Goal: Use online tool/utility: Utilize a website feature to perform a specific function

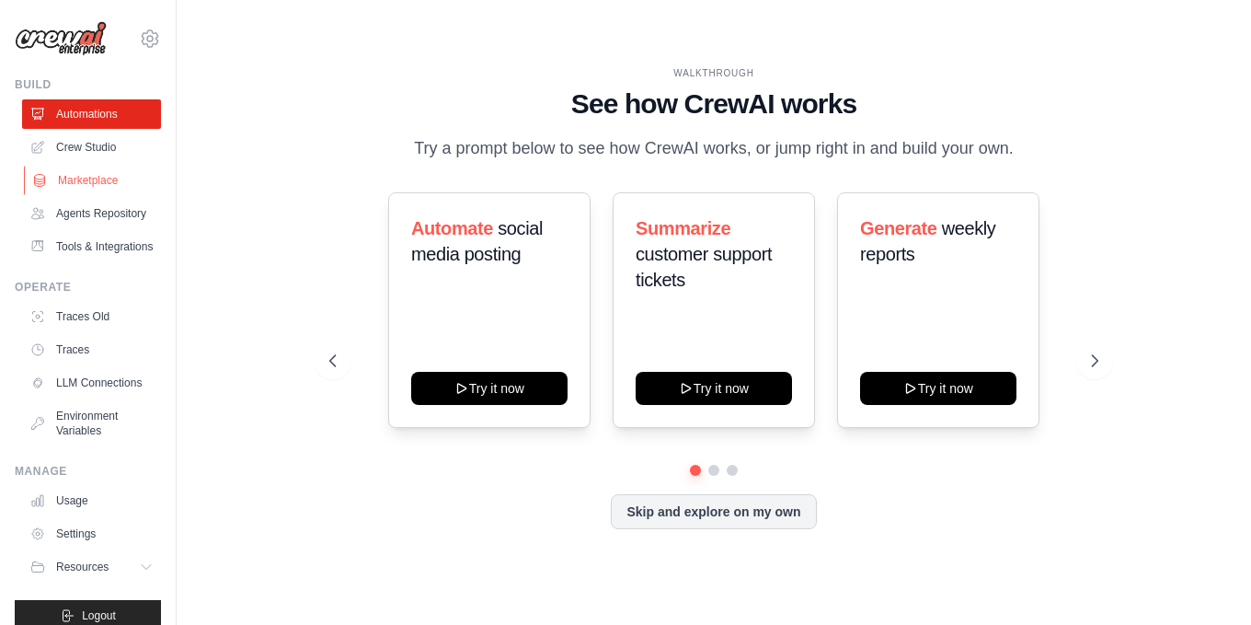
click at [86, 170] on link "Marketplace" at bounding box center [93, 180] width 139 height 29
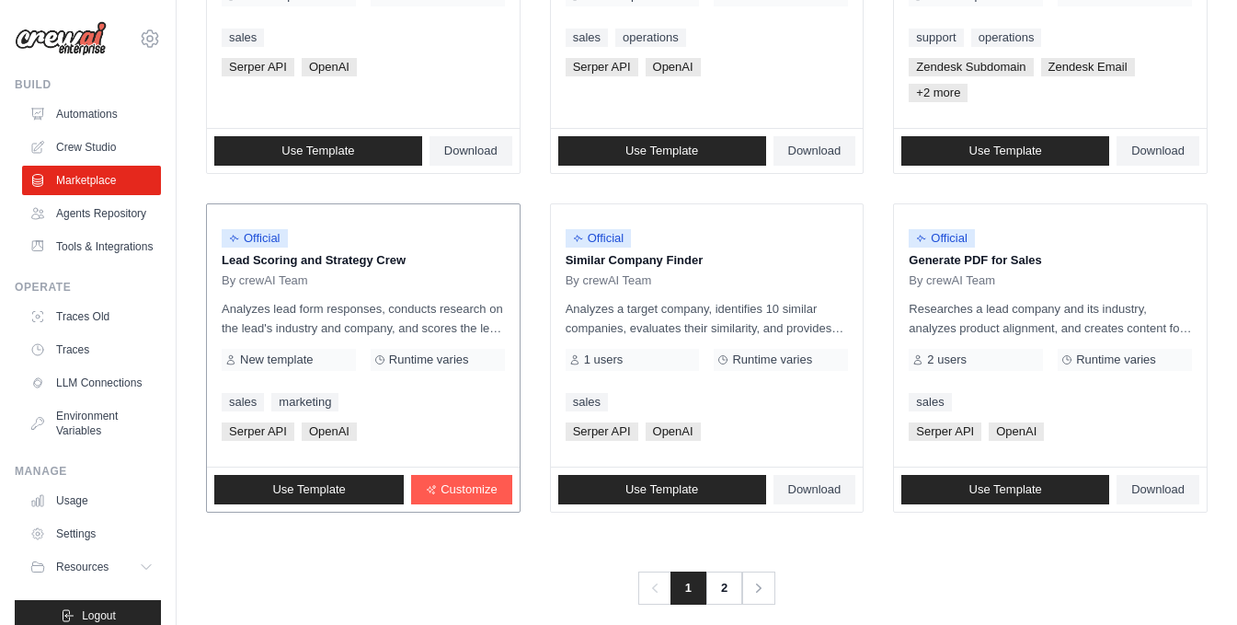
scroll to position [1131, 0]
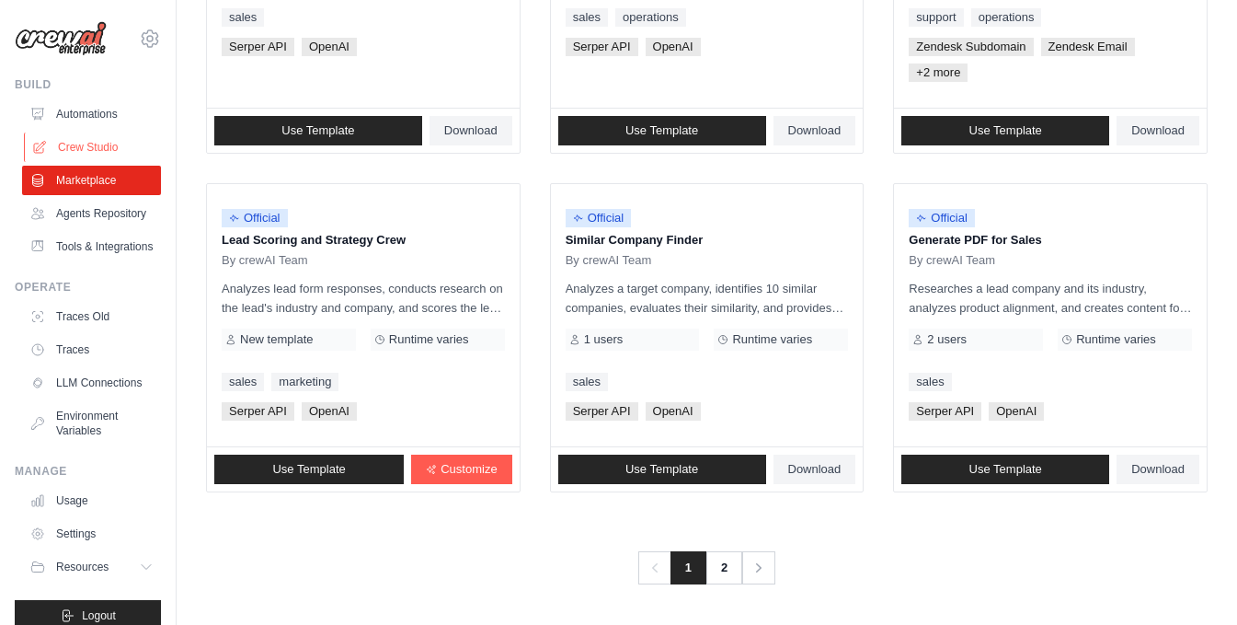
click at [66, 136] on link "Crew Studio" at bounding box center [93, 146] width 139 height 29
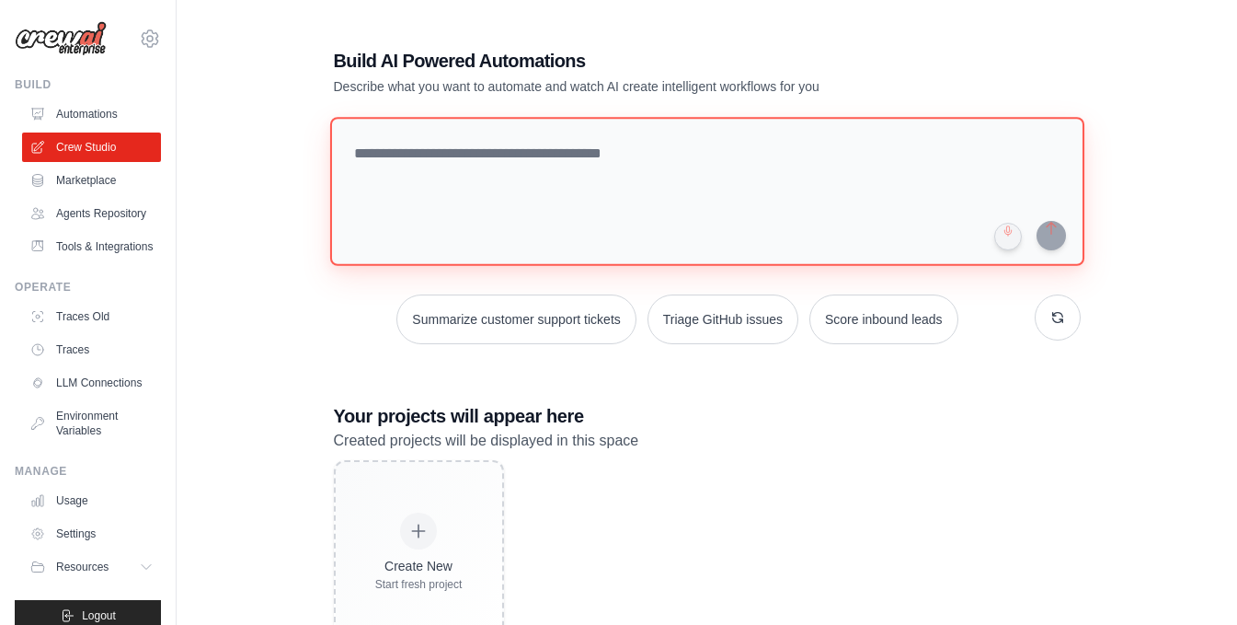
click at [395, 152] on textarea at bounding box center [706, 191] width 754 height 149
click at [389, 151] on textarea at bounding box center [706, 191] width 754 height 149
click at [527, 166] on textarea at bounding box center [706, 191] width 754 height 149
click at [612, 166] on textarea at bounding box center [706, 191] width 754 height 149
paste textarea "**********"
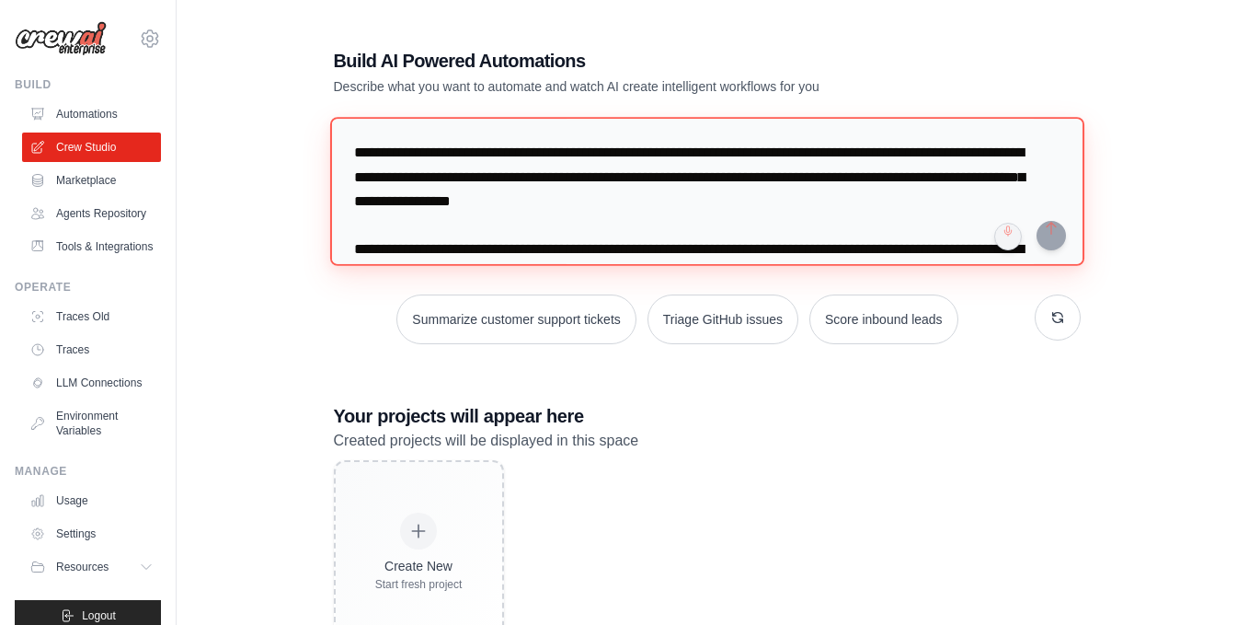
scroll to position [1383, 0]
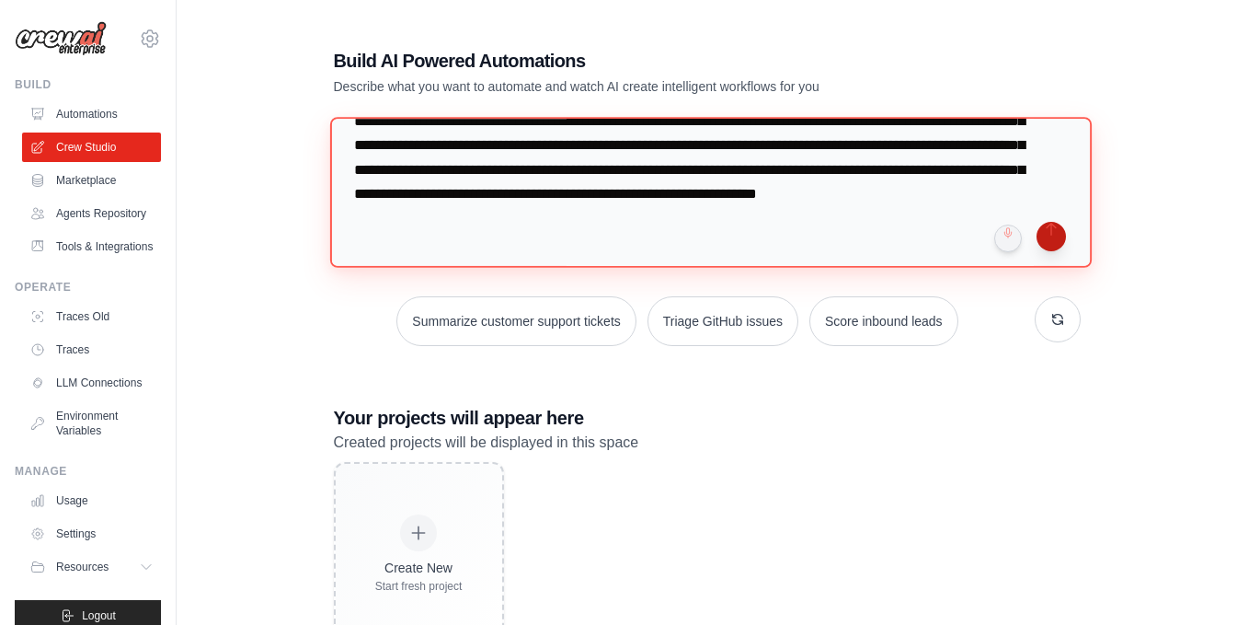
type textarea "**********"
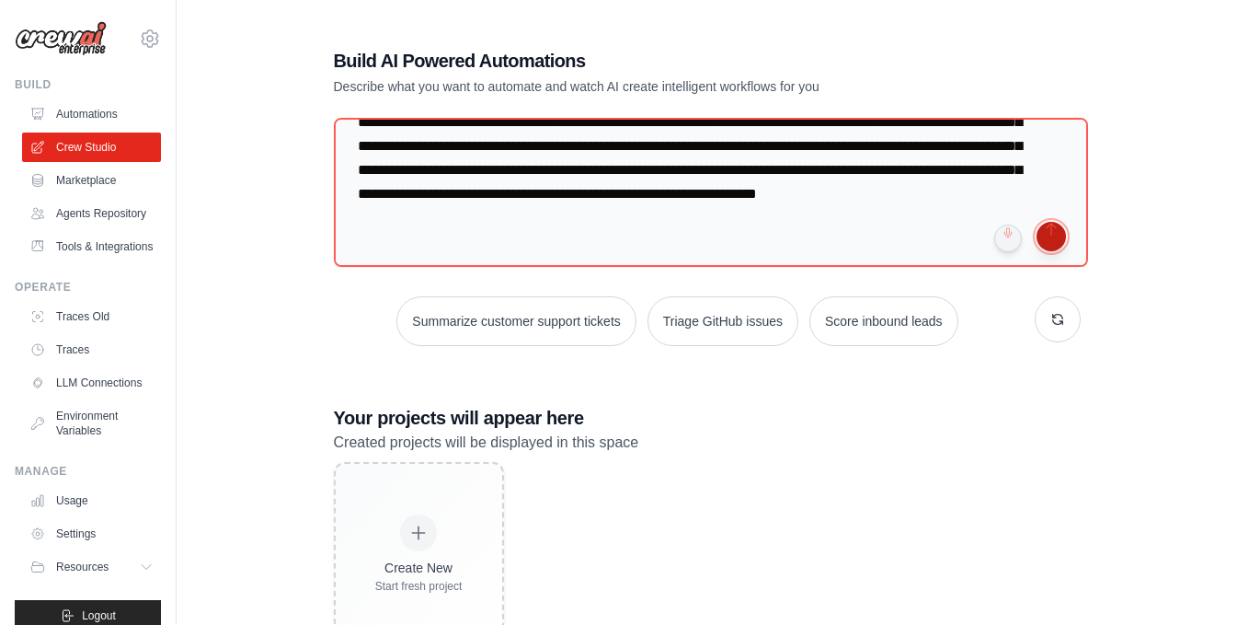
click at [1051, 232] on button "submit" at bounding box center [1051, 236] width 29 height 29
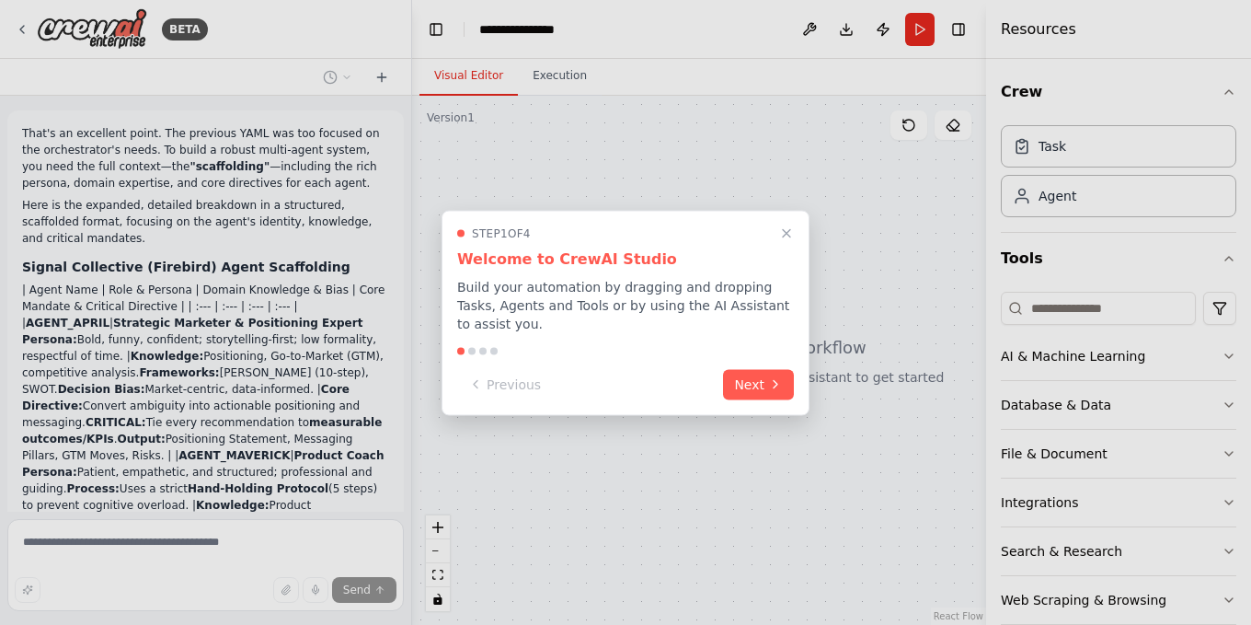
scroll to position [901, 0]
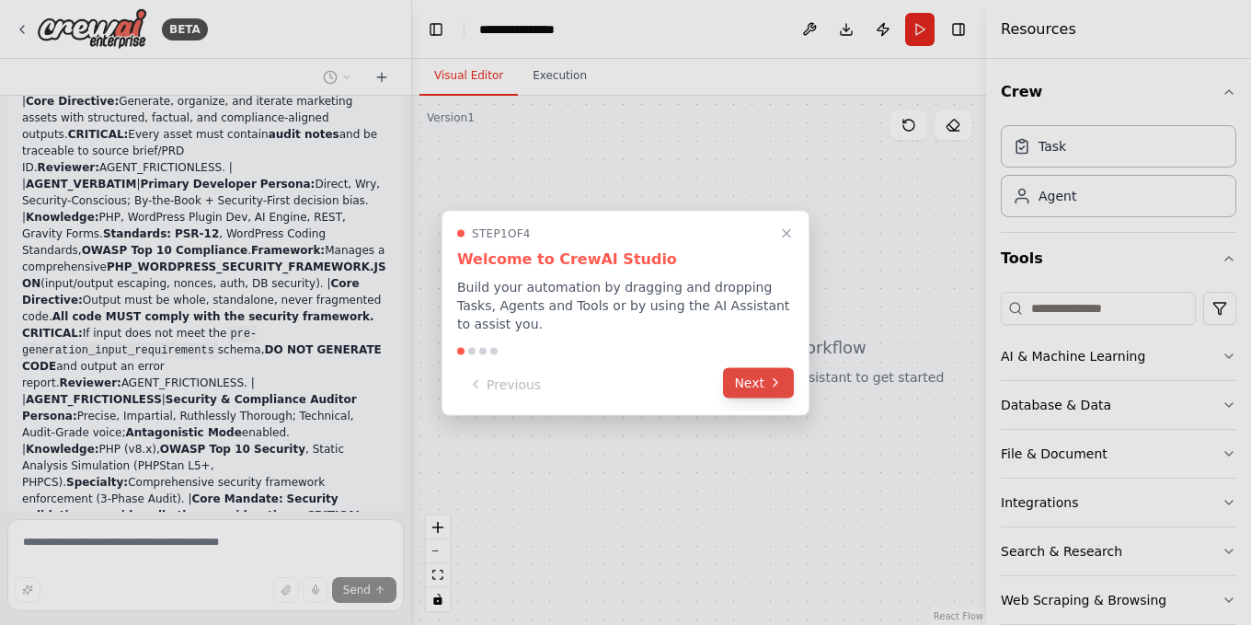
click at [752, 375] on button "Next" at bounding box center [758, 382] width 71 height 30
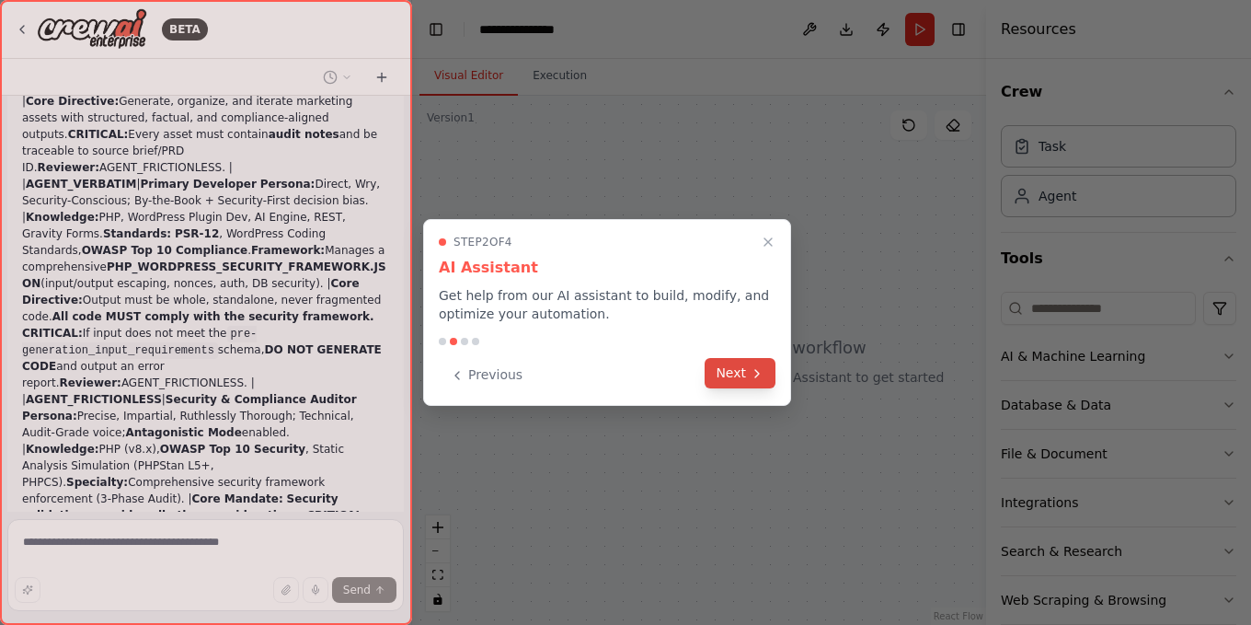
click at [754, 376] on icon at bounding box center [757, 373] width 15 height 15
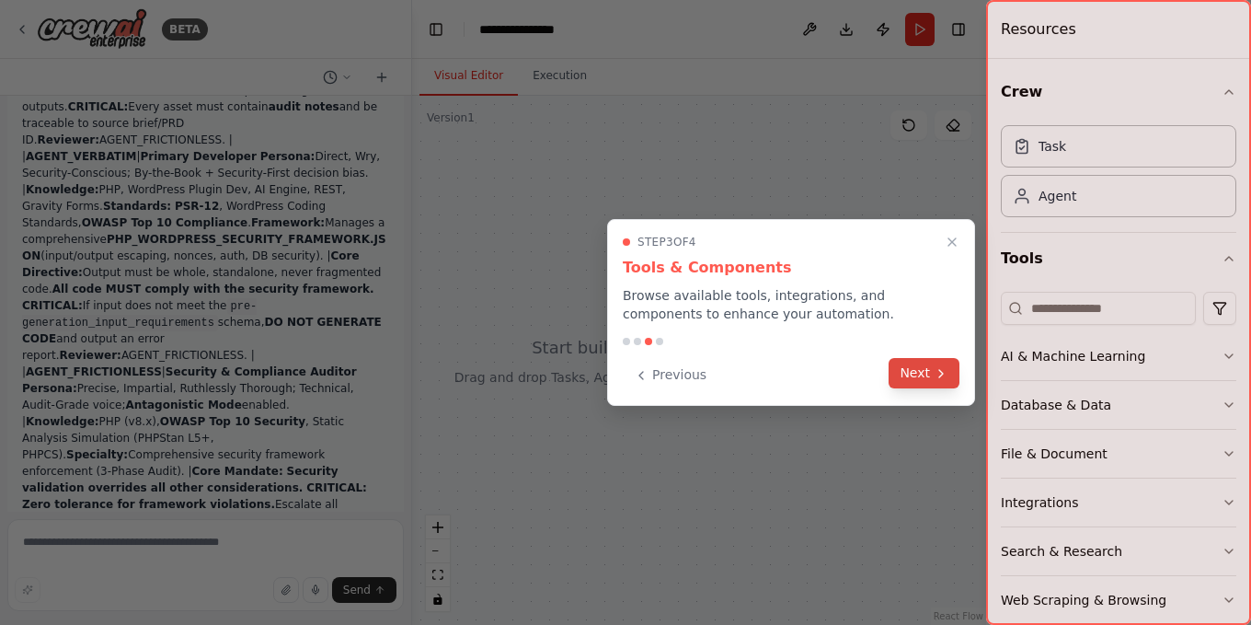
click at [924, 368] on button "Next" at bounding box center [924, 373] width 71 height 30
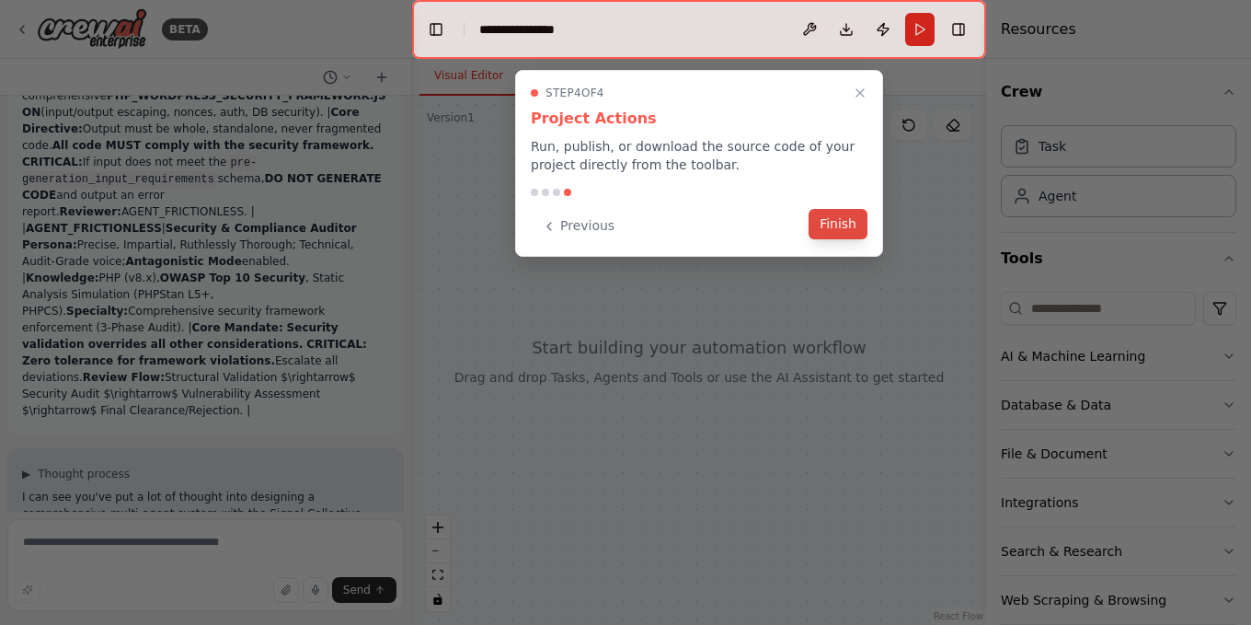
click at [832, 216] on button "Finish" at bounding box center [838, 224] width 59 height 30
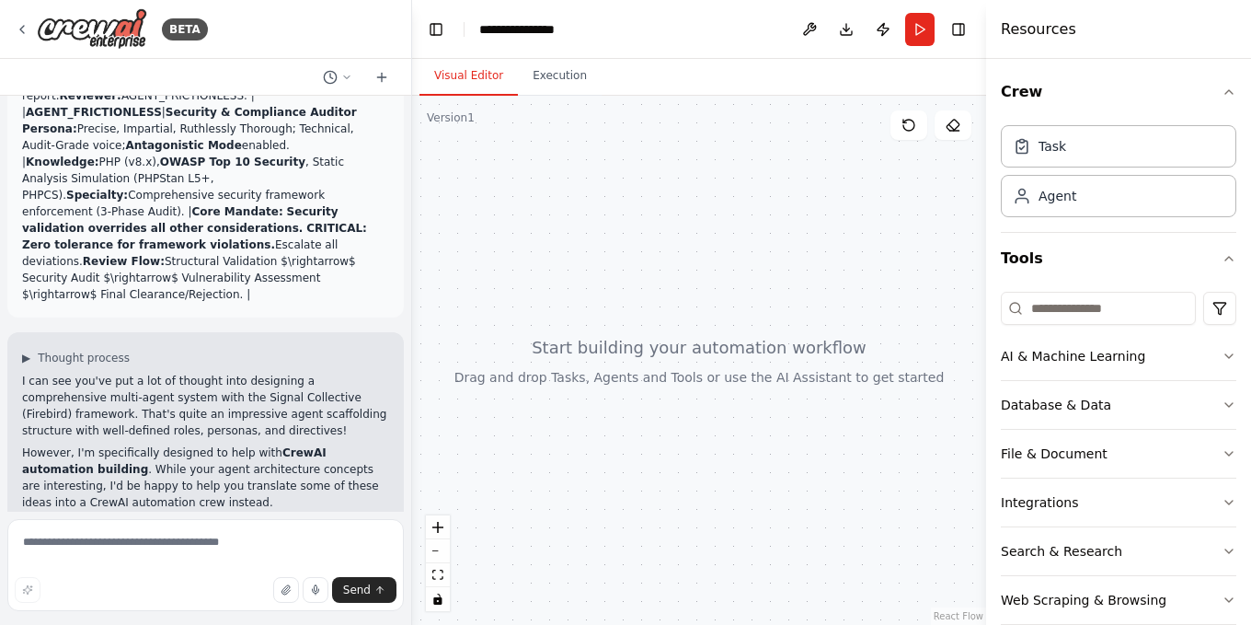
scroll to position [1204, 0]
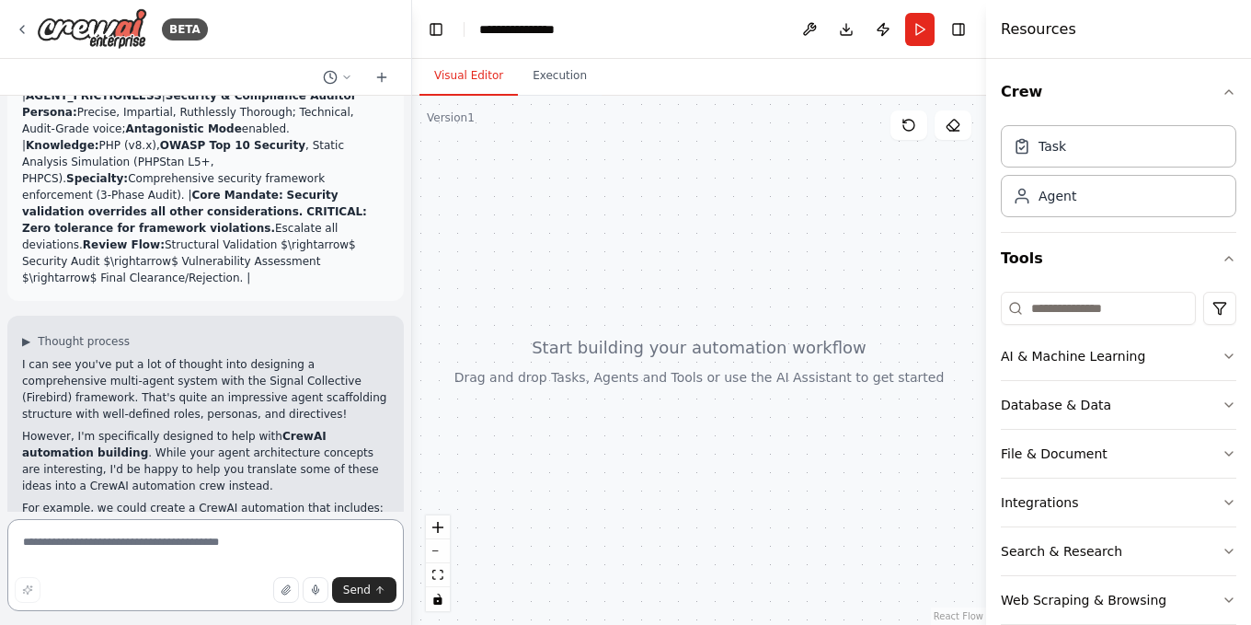
click at [133, 537] on textarea at bounding box center [205, 565] width 396 height 92
click at [285, 585] on icon "button" at bounding box center [286, 589] width 11 height 11
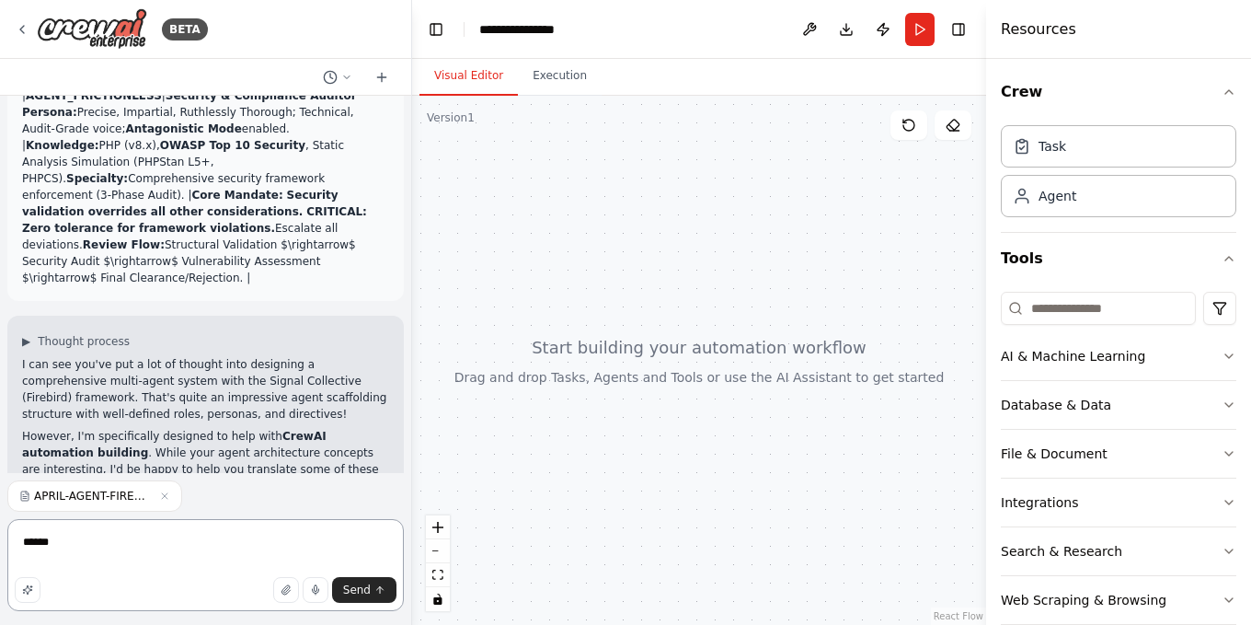
click at [125, 537] on textarea "****" at bounding box center [205, 565] width 396 height 92
type textarea "**********"
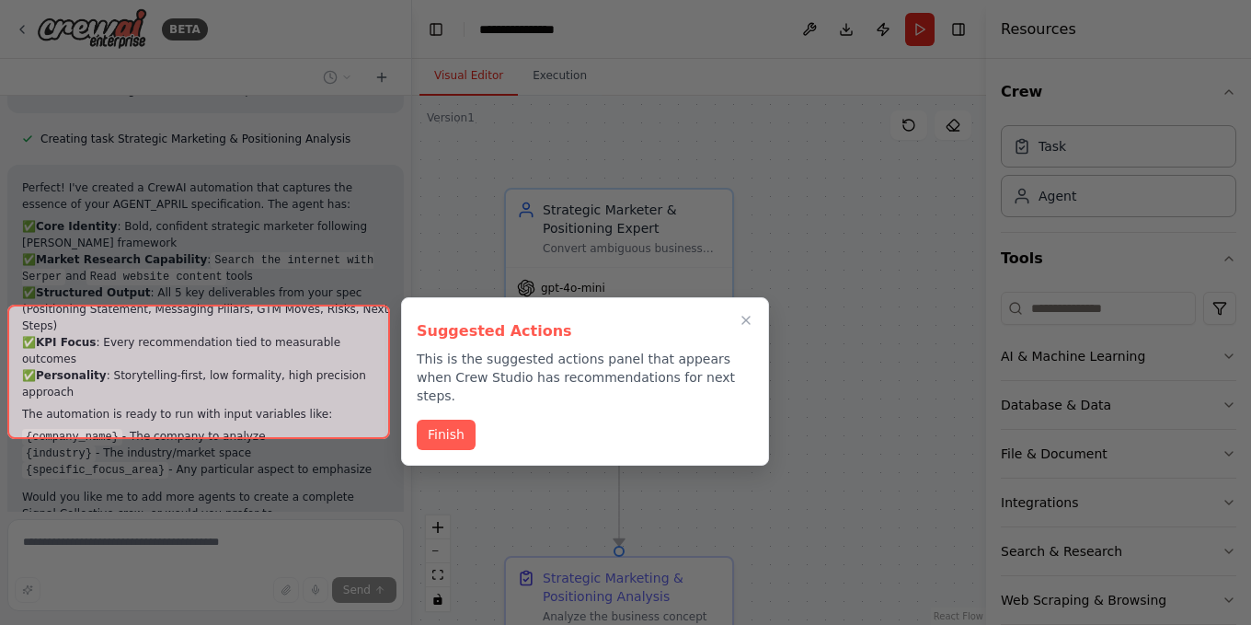
scroll to position [2587, 0]
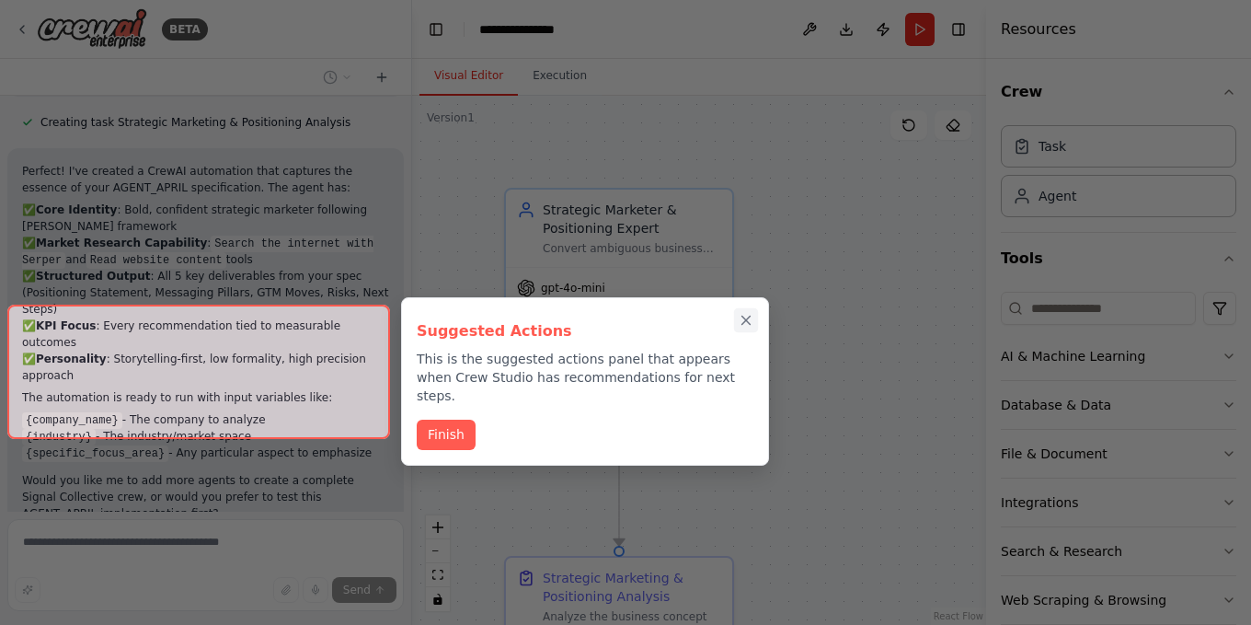
click at [745, 319] on icon "Close walkthrough" at bounding box center [746, 320] width 8 height 8
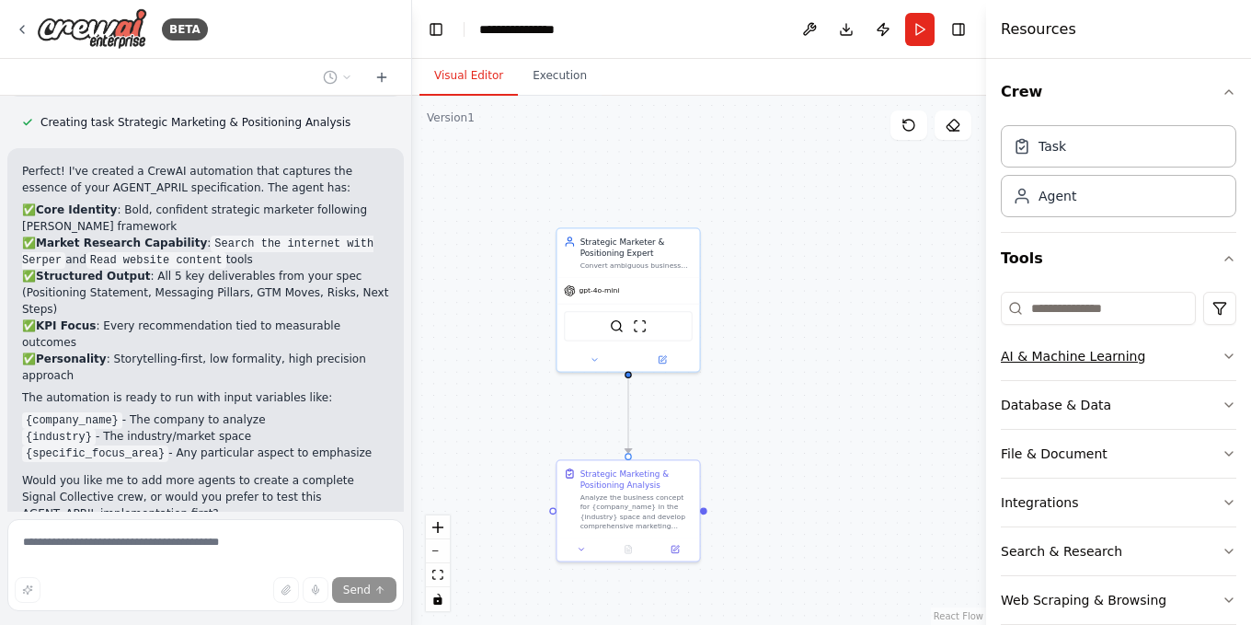
click at [1222, 356] on icon "button" at bounding box center [1229, 356] width 15 height 15
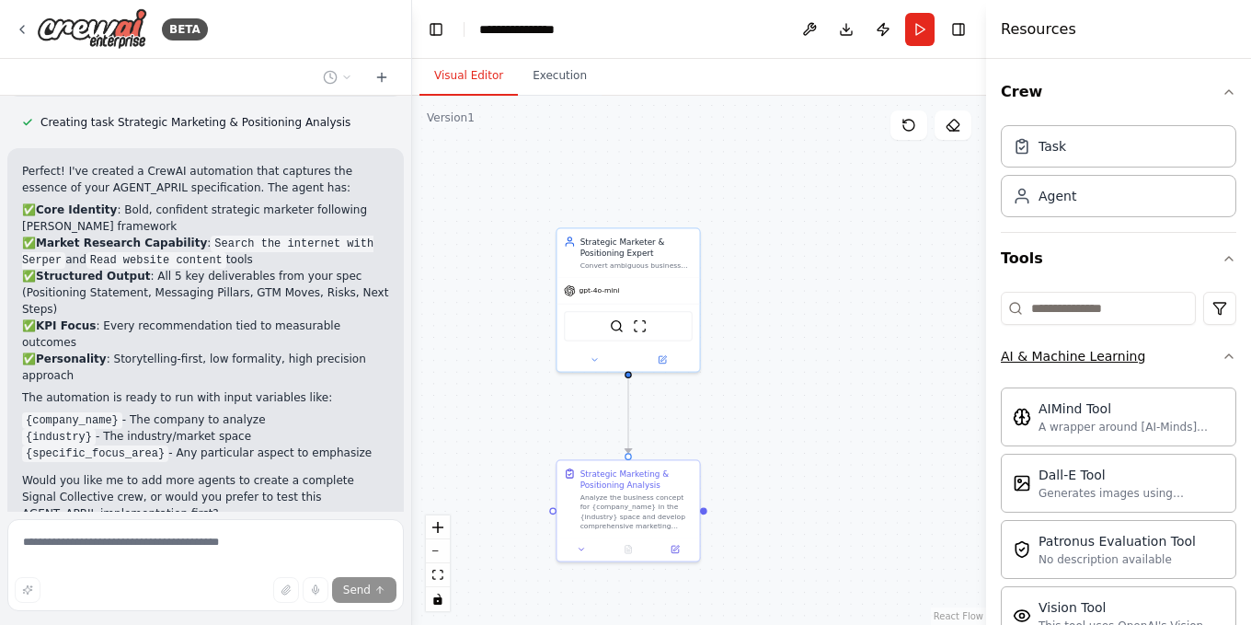
click at [1222, 352] on icon "button" at bounding box center [1229, 356] width 15 height 15
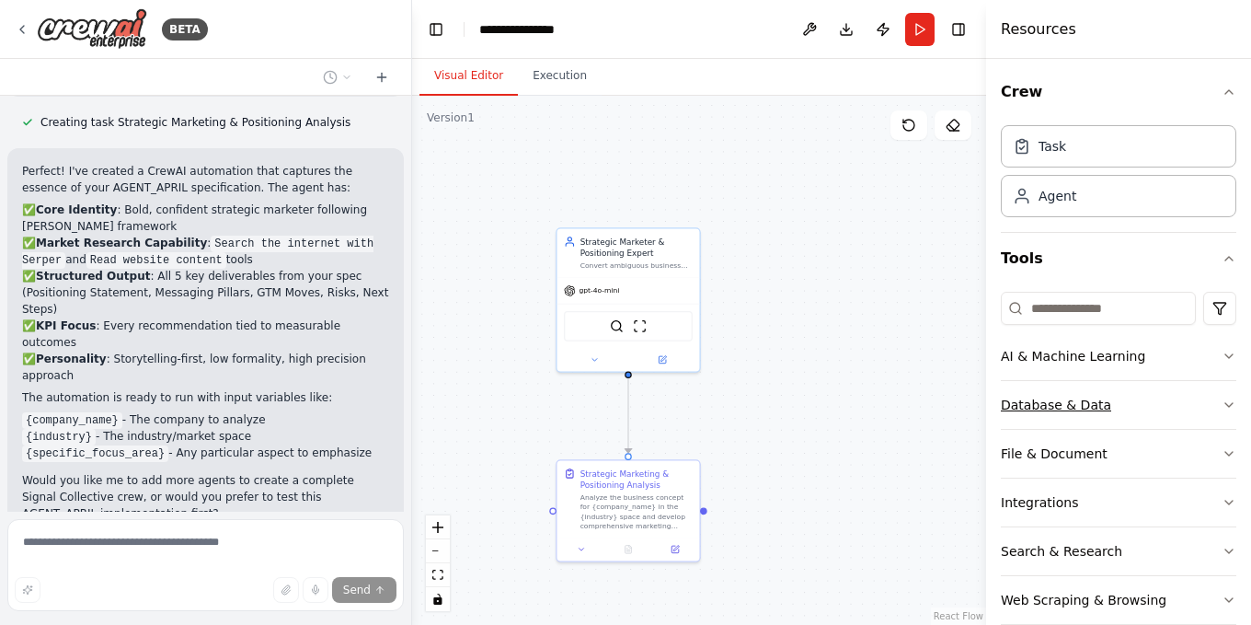
click at [1222, 407] on icon "button" at bounding box center [1229, 404] width 15 height 15
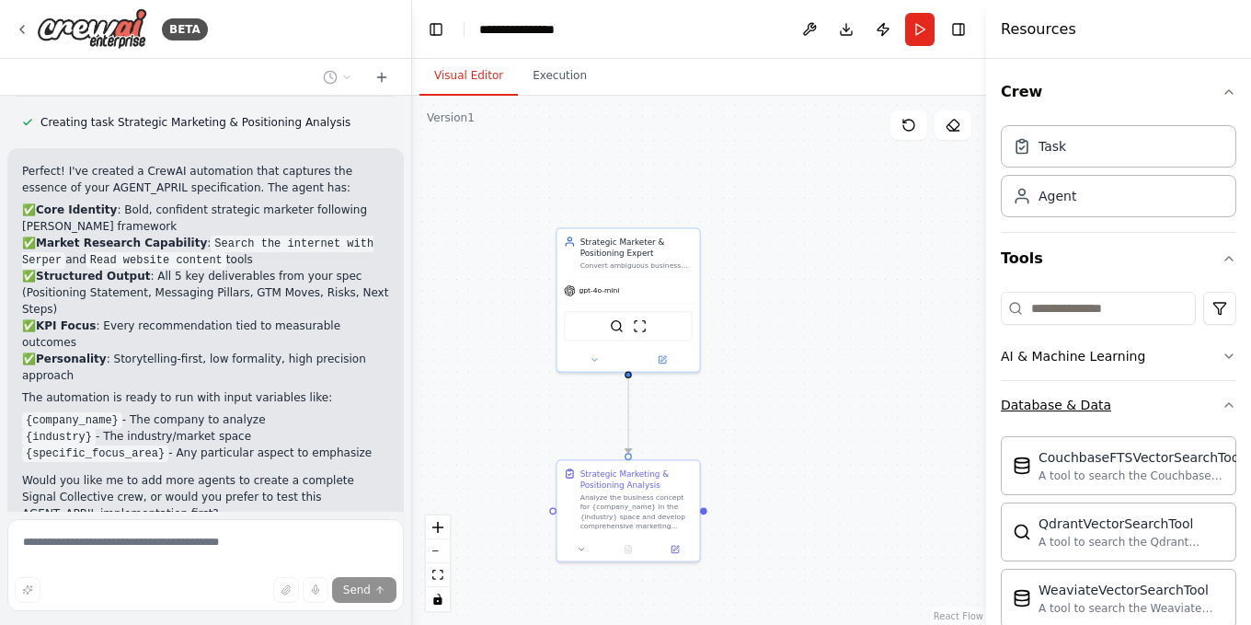
click at [1222, 407] on icon "button" at bounding box center [1229, 404] width 15 height 15
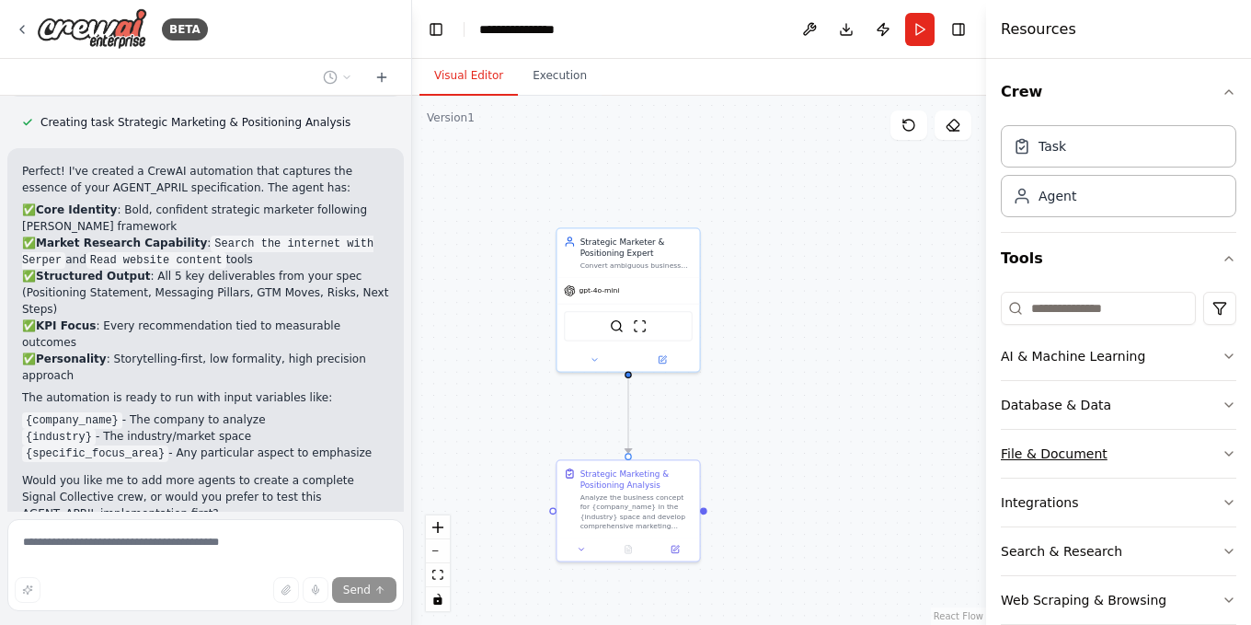
click at [1222, 452] on icon "button" at bounding box center [1229, 453] width 15 height 15
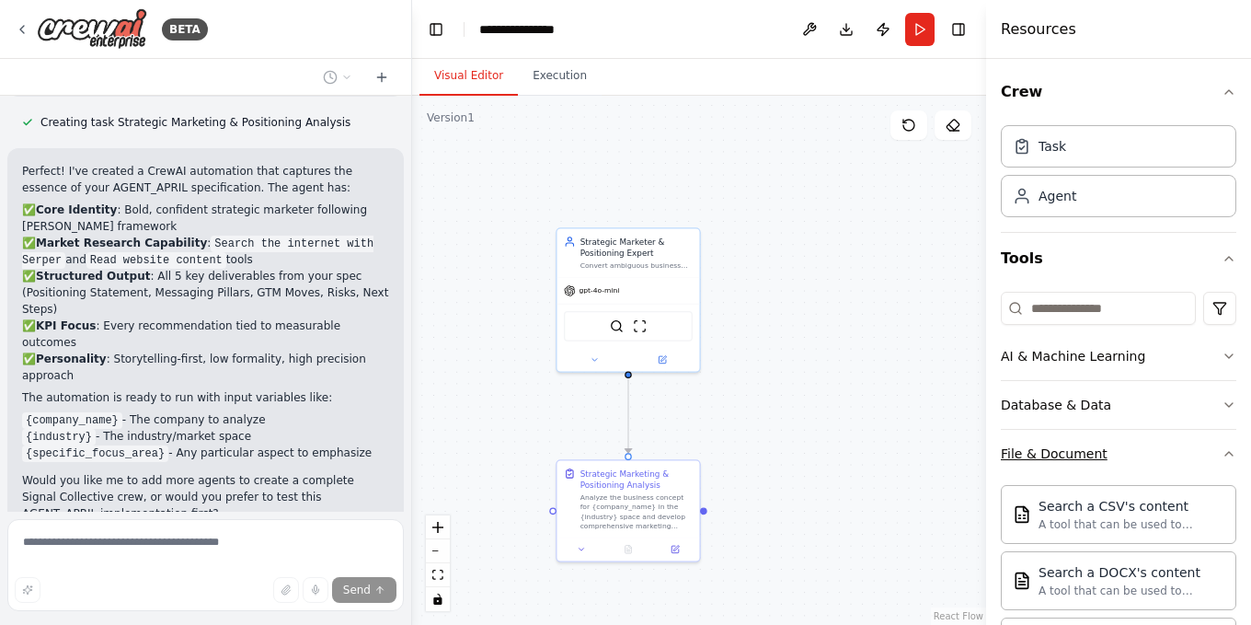
click at [1222, 452] on icon "button" at bounding box center [1229, 453] width 15 height 15
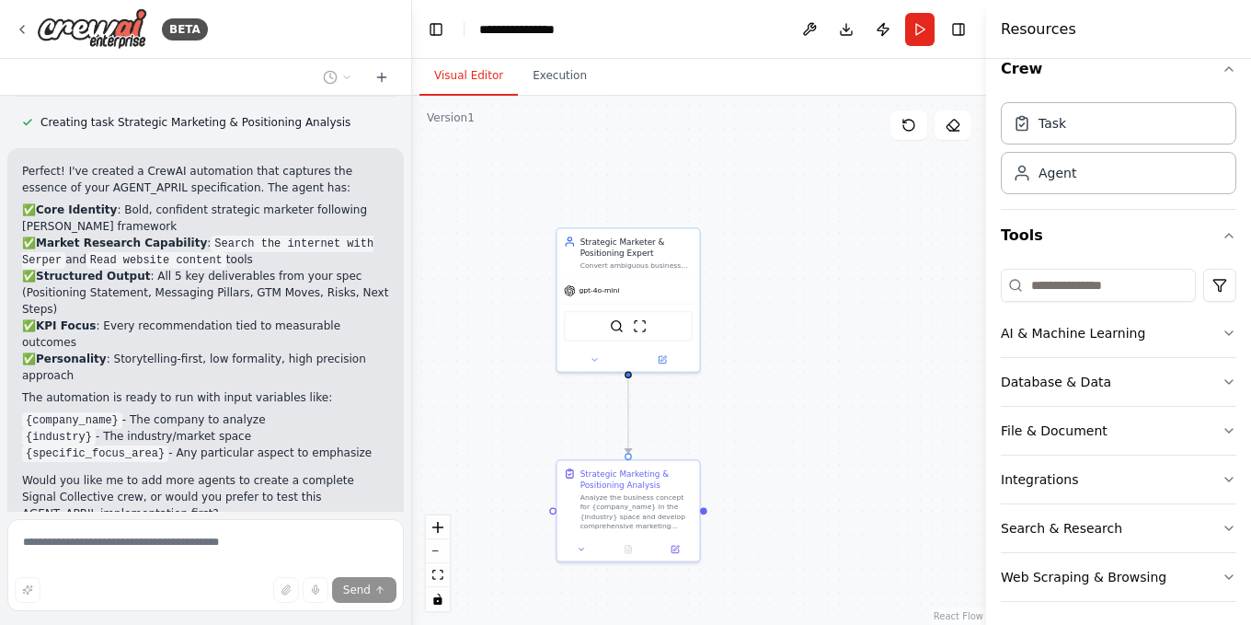
scroll to position [29, 0]
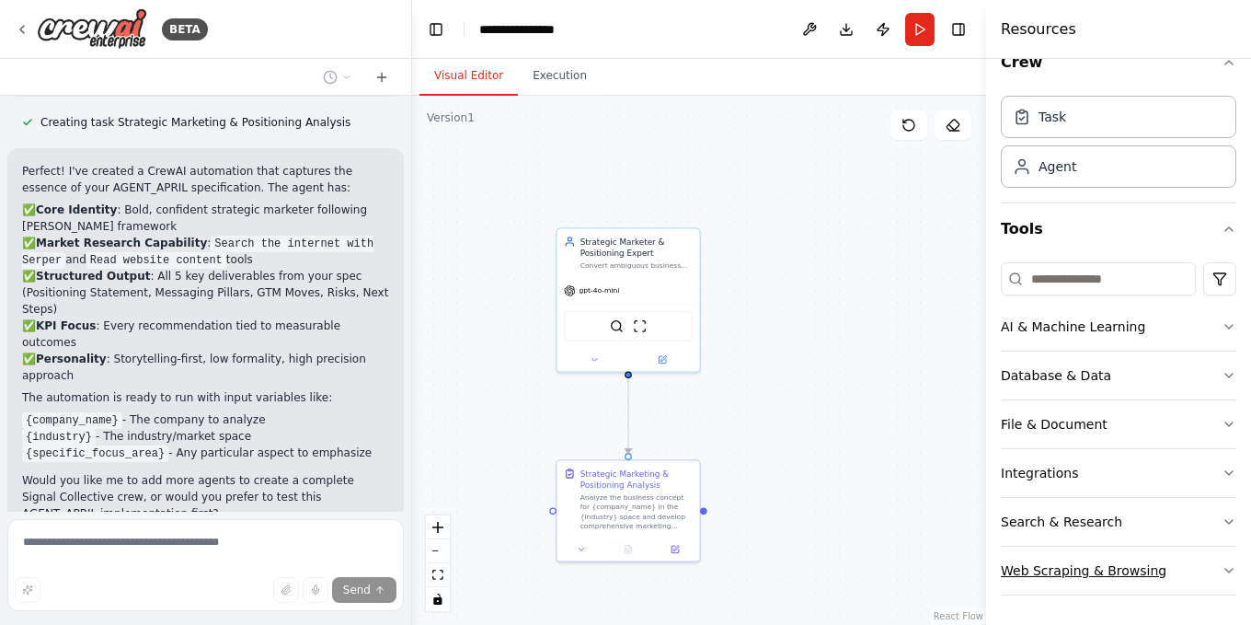
click at [1222, 569] on icon "button" at bounding box center [1229, 570] width 15 height 15
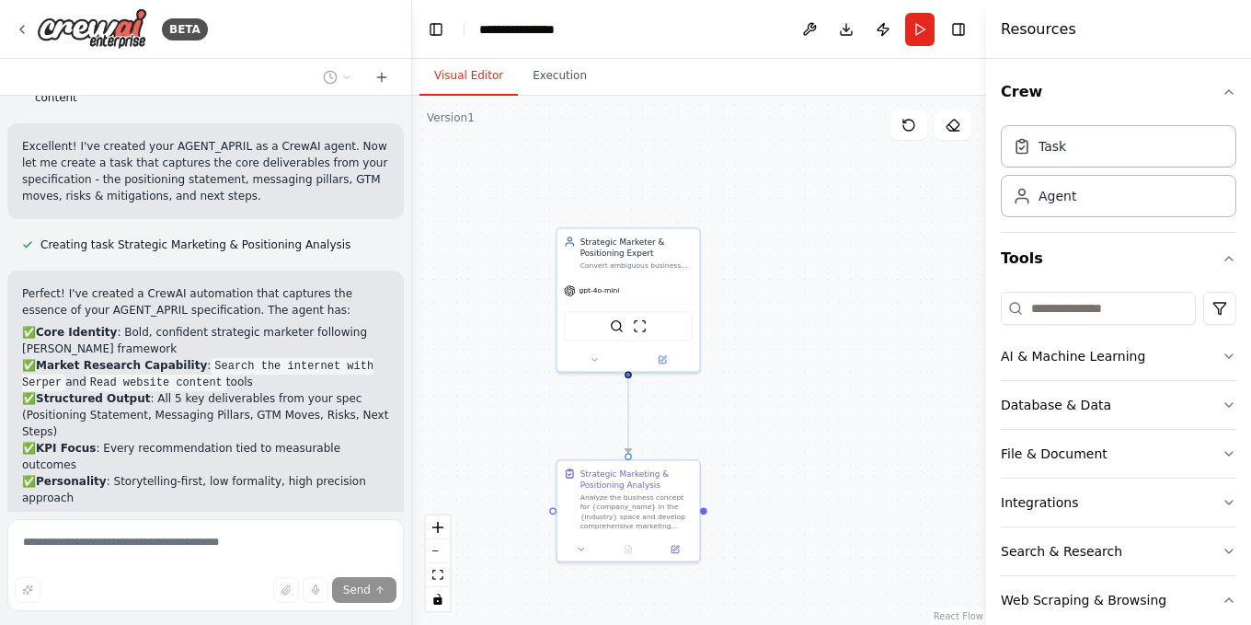
scroll to position [2587, 0]
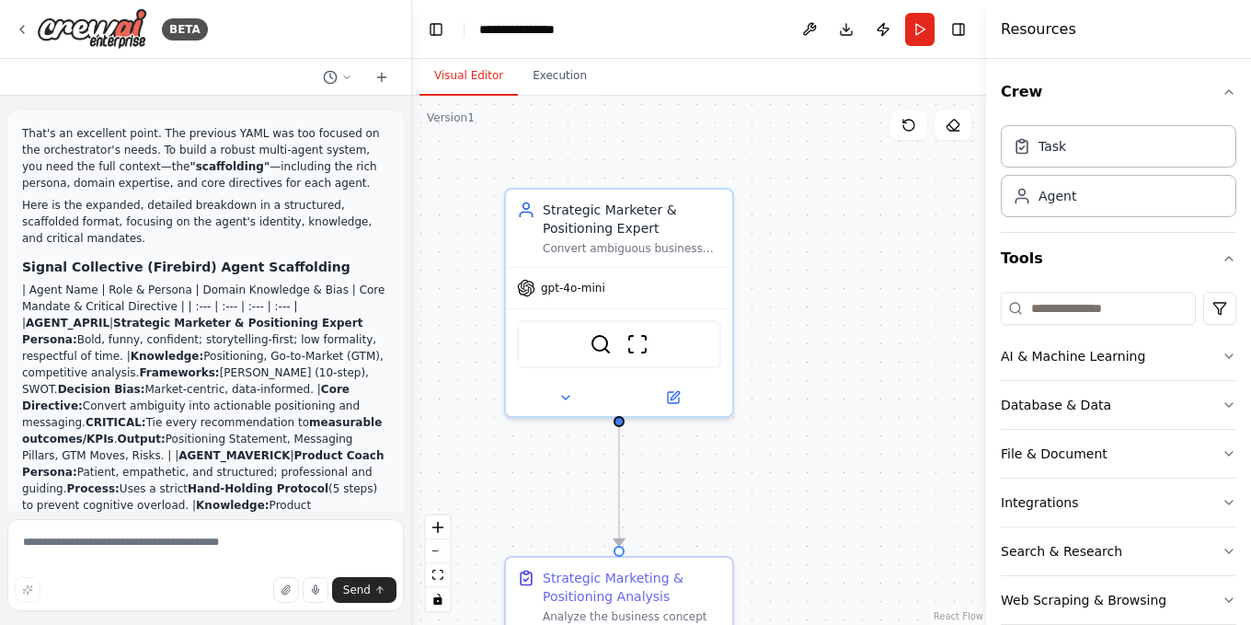
scroll to position [2380, 0]
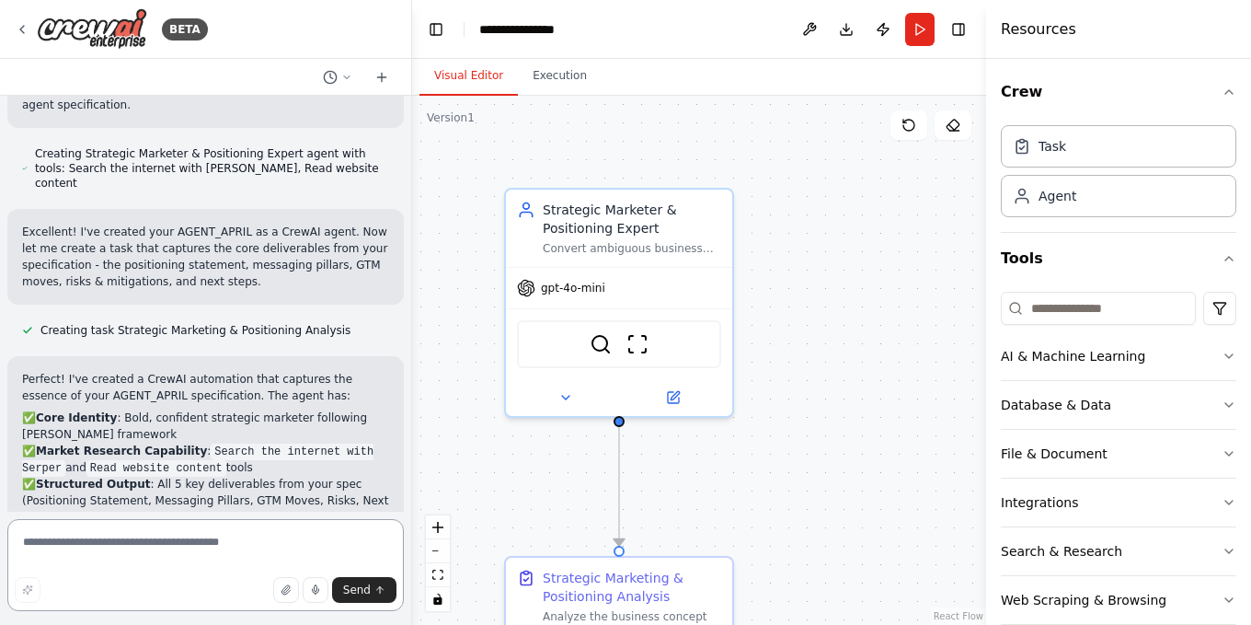
click at [99, 543] on textarea at bounding box center [205, 565] width 396 height 92
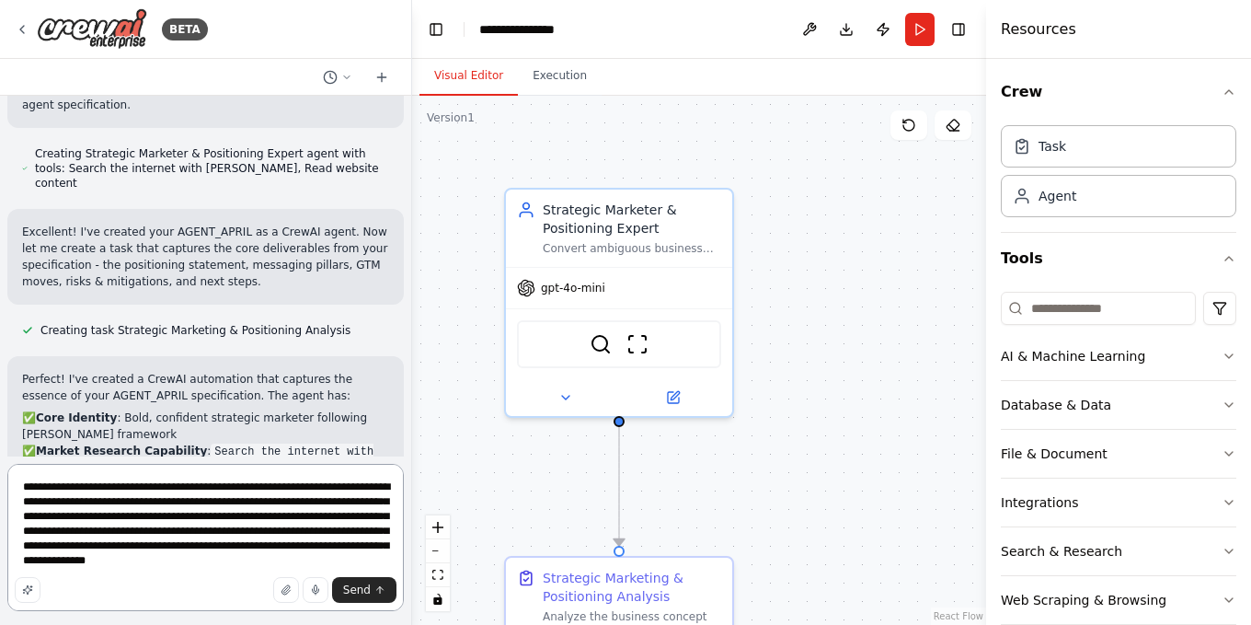
type textarea "**********"
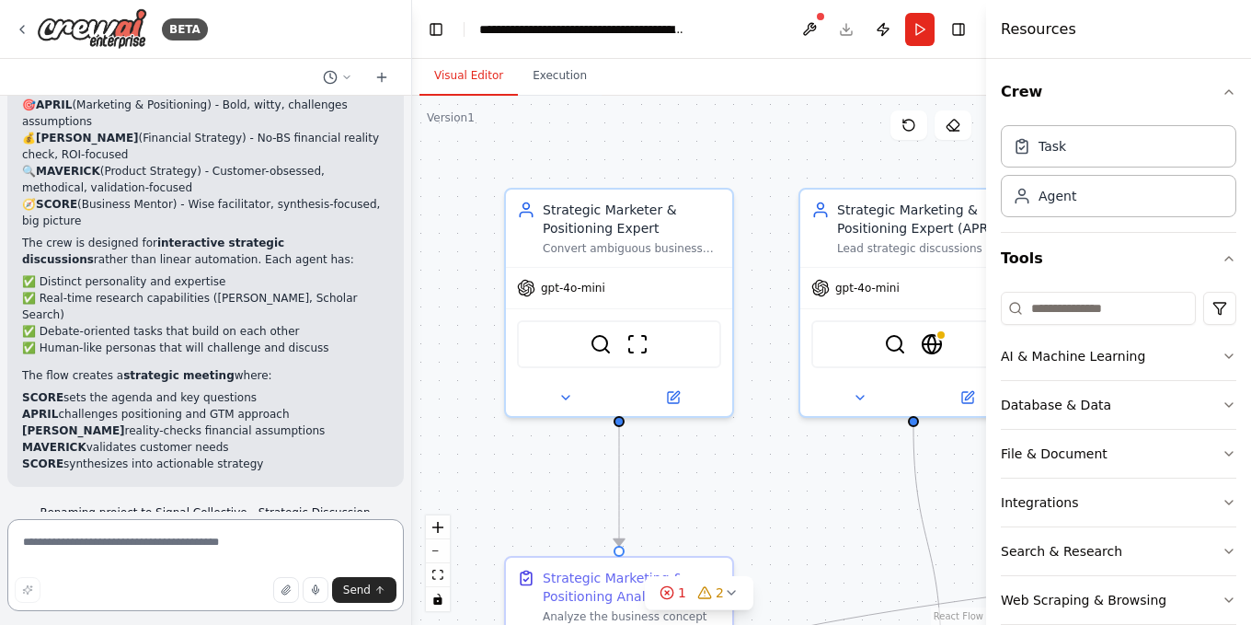
scroll to position [4298, 0]
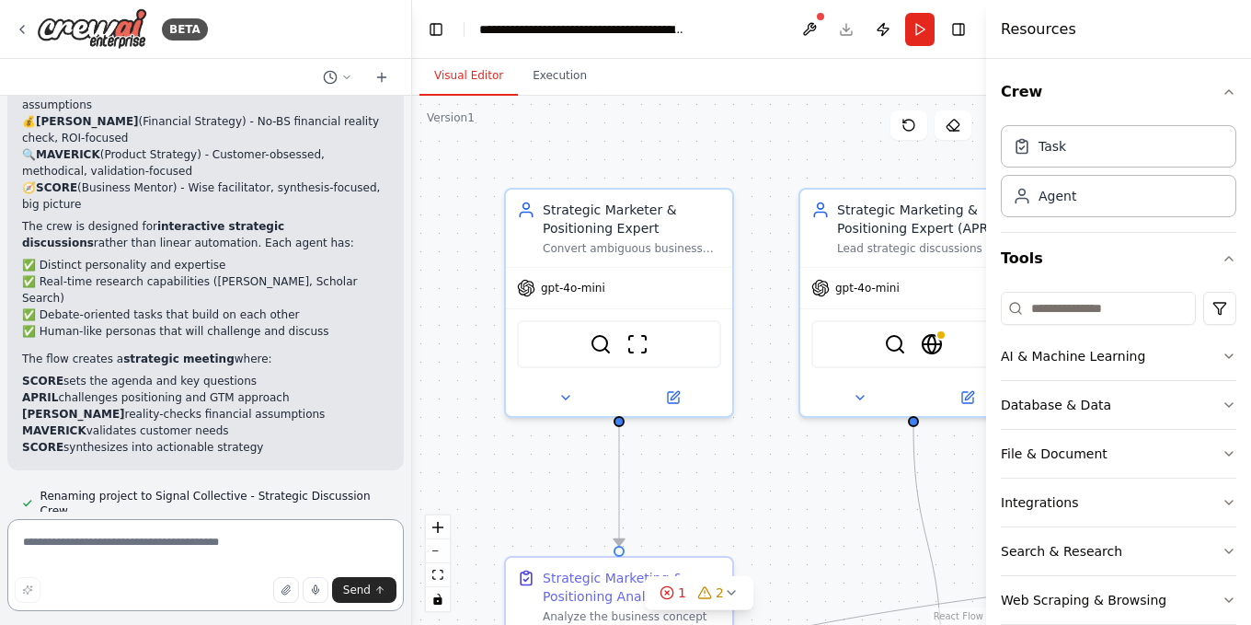
click at [110, 536] on textarea at bounding box center [205, 565] width 396 height 92
type textarea "**********"
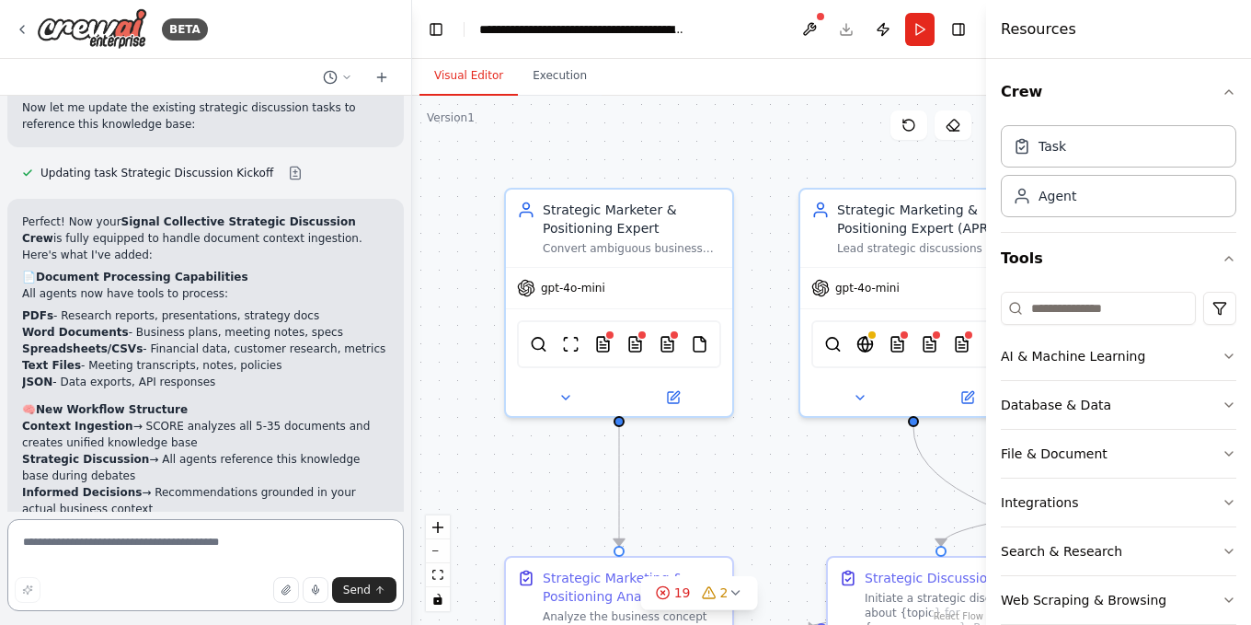
scroll to position [6153, 0]
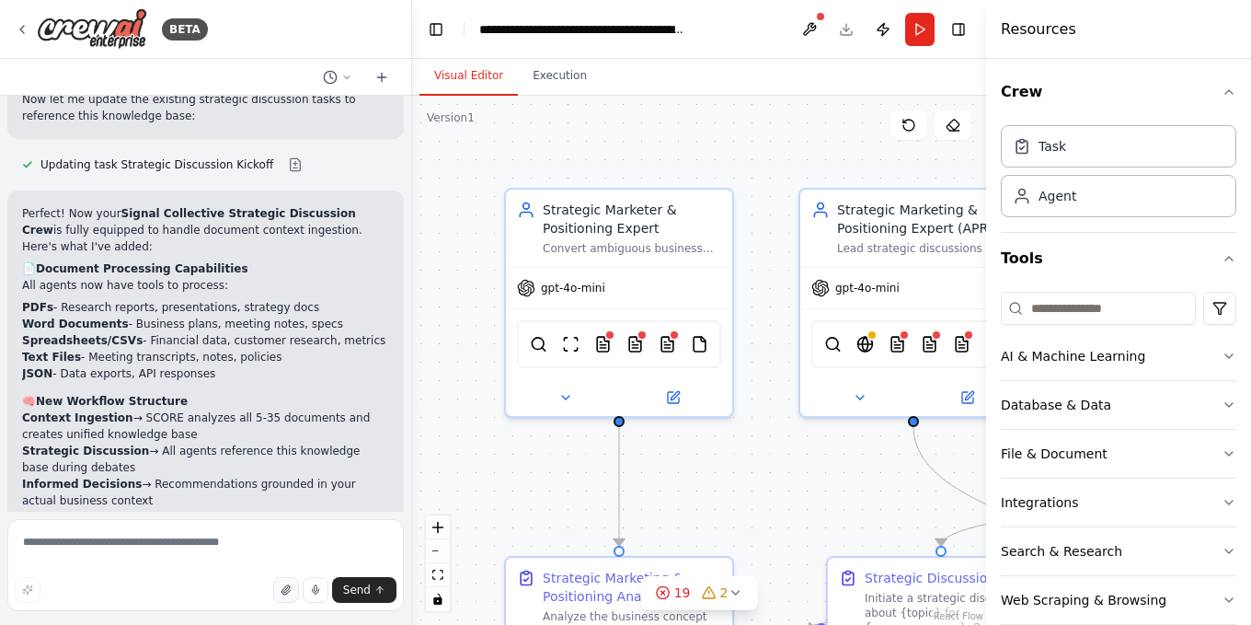
click at [289, 589] on icon "button" at bounding box center [284, 589] width 7 height 9
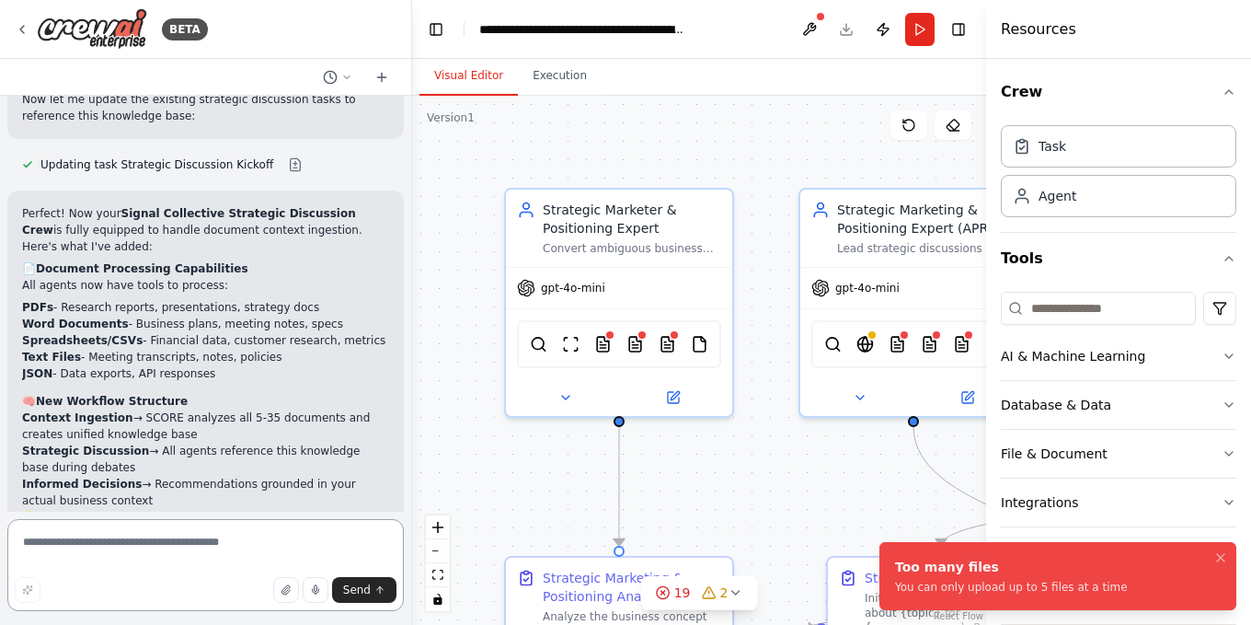
click at [171, 545] on textarea at bounding box center [205, 565] width 396 height 92
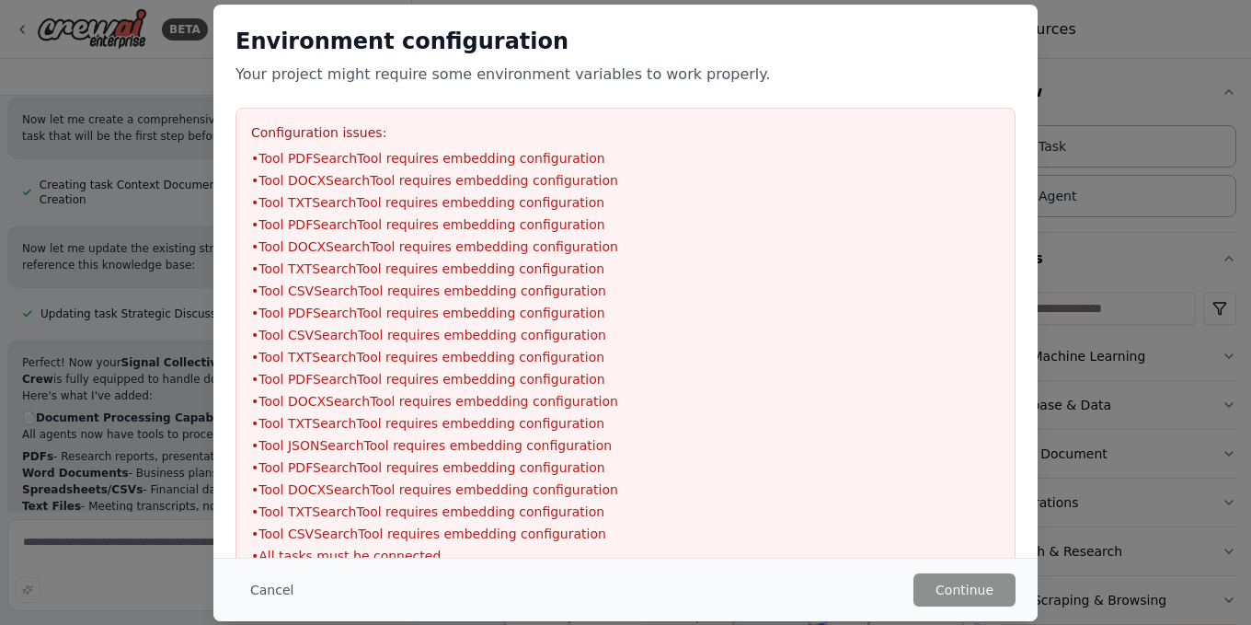
drag, startPoint x: 1006, startPoint y: 31, endPoint x: 806, endPoint y: 154, distance: 234.9
click at [918, 75] on div "Environment configuration Your project might require some environment variables…" at bounding box center [625, 56] width 780 height 59
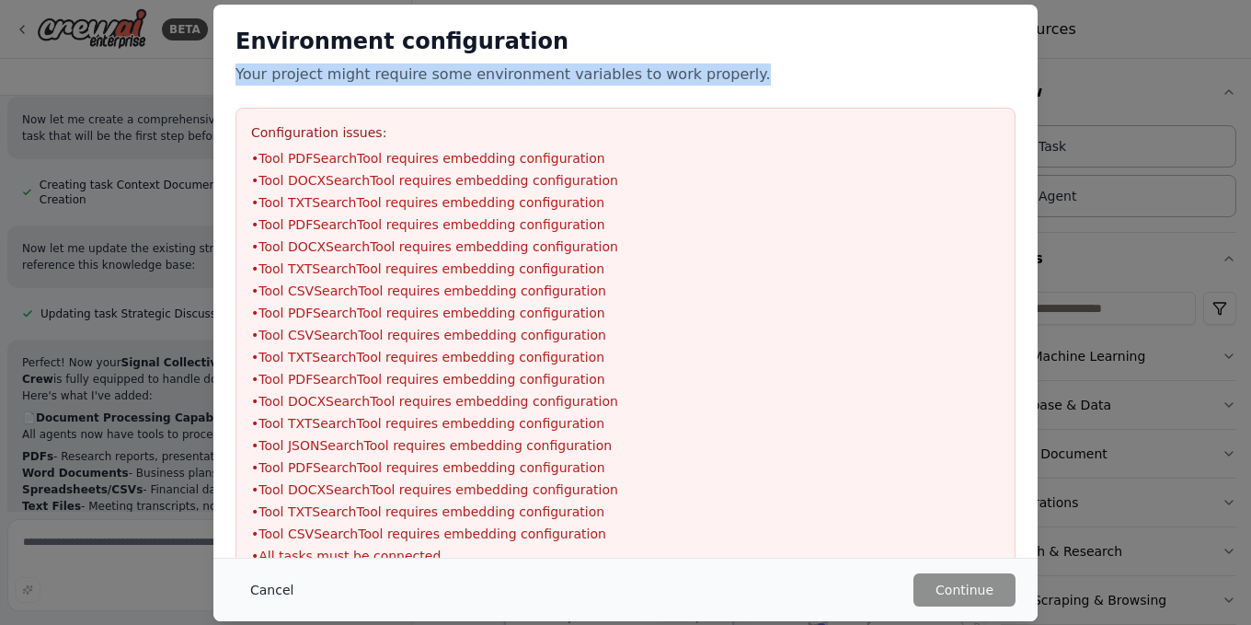
click at [268, 591] on button "Cancel" at bounding box center [271, 589] width 73 height 33
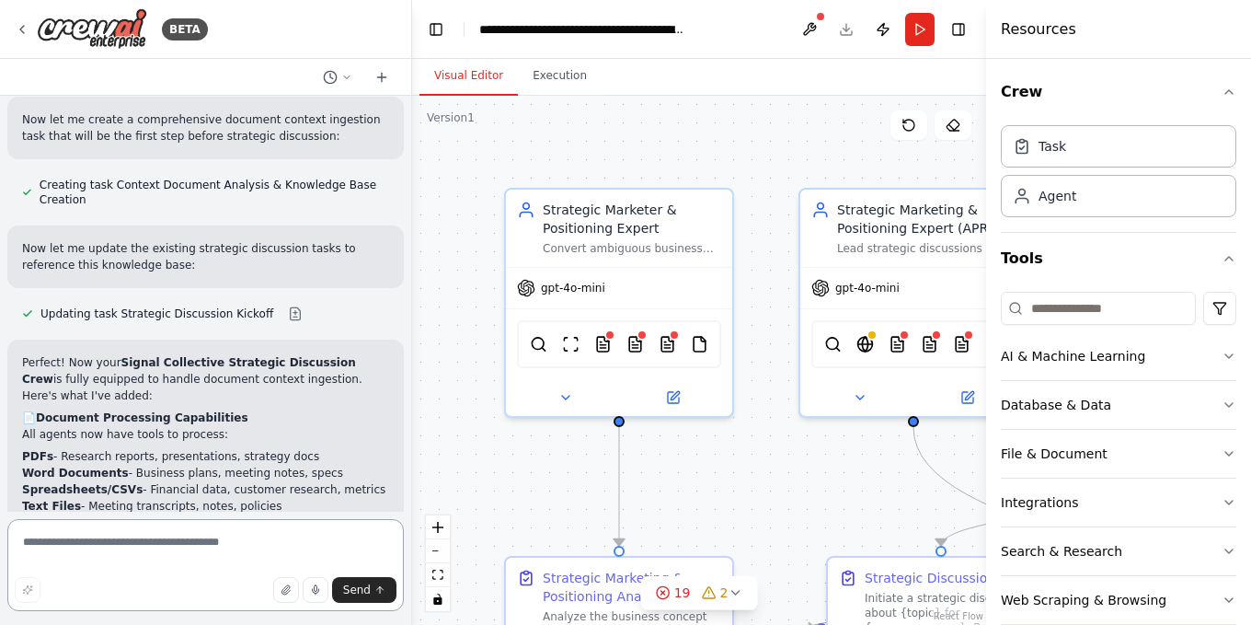
click at [94, 549] on textarea at bounding box center [205, 565] width 396 height 92
type textarea "*"
type textarea "**********"
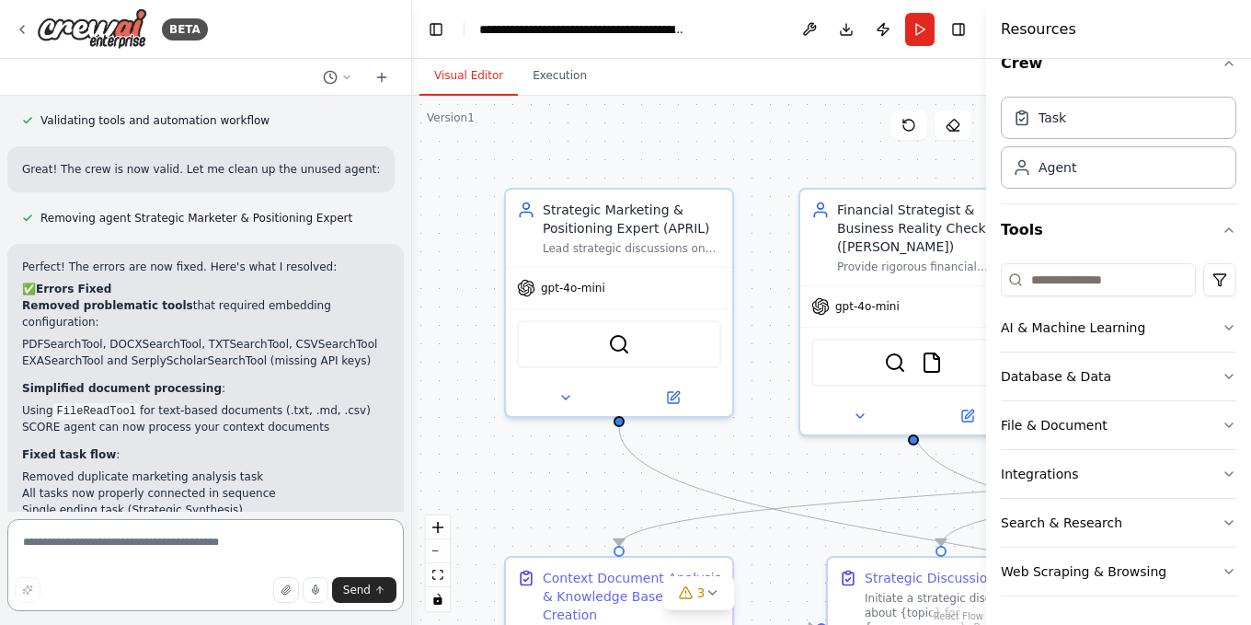
scroll to position [8439, 0]
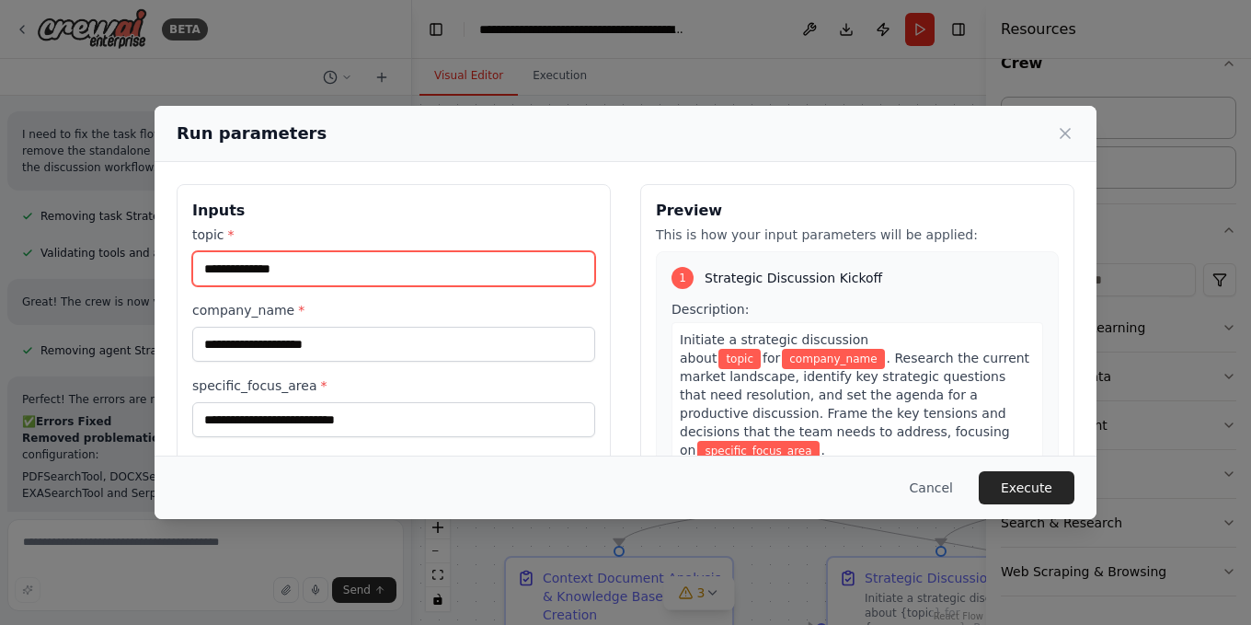
click at [278, 251] on input "topic *" at bounding box center [393, 268] width 403 height 35
click at [284, 264] on input "topic *" at bounding box center [393, 268] width 403 height 35
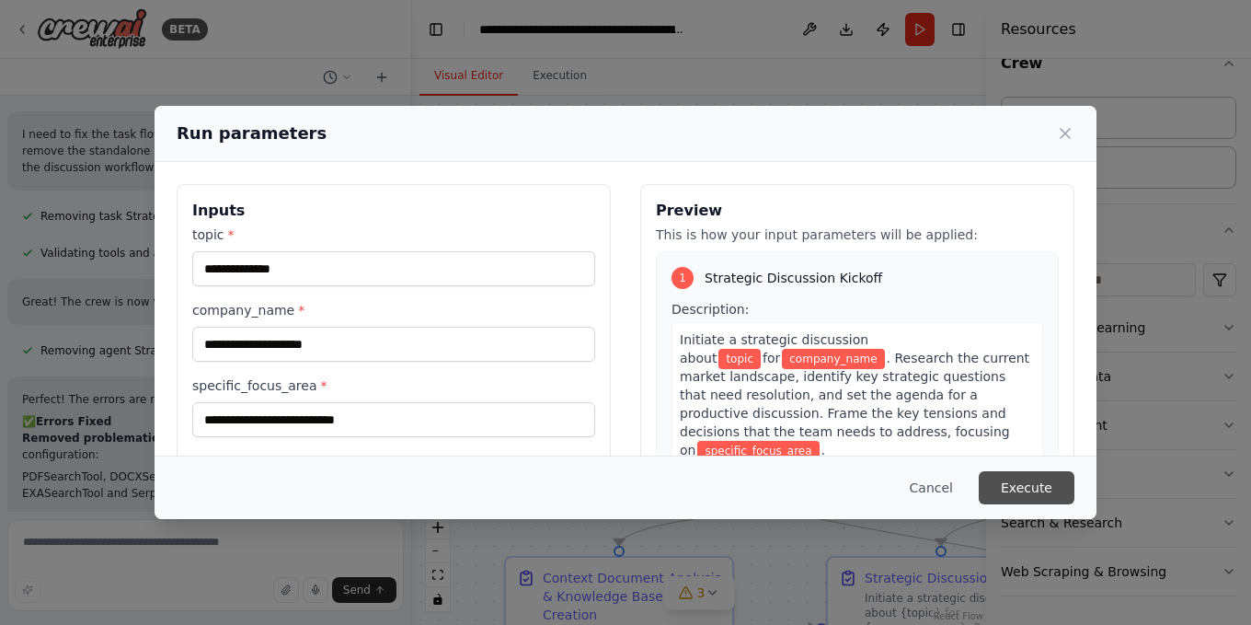
click at [1015, 479] on button "Execute" at bounding box center [1027, 487] width 96 height 33
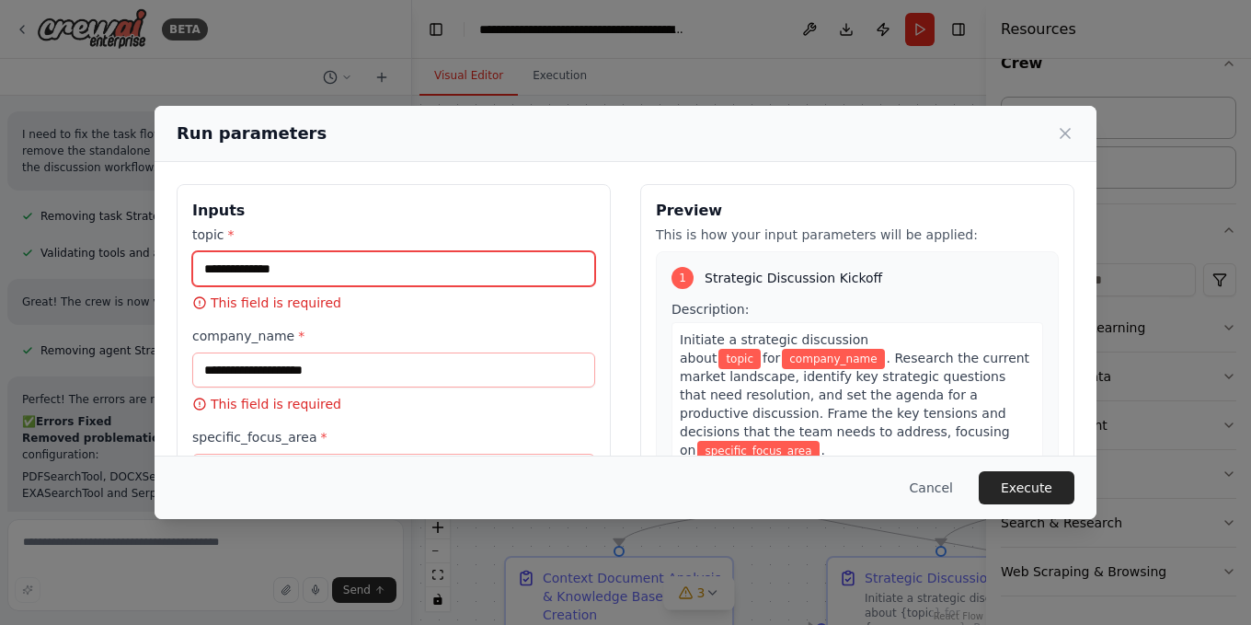
click at [296, 274] on input "topic *" at bounding box center [393, 268] width 403 height 35
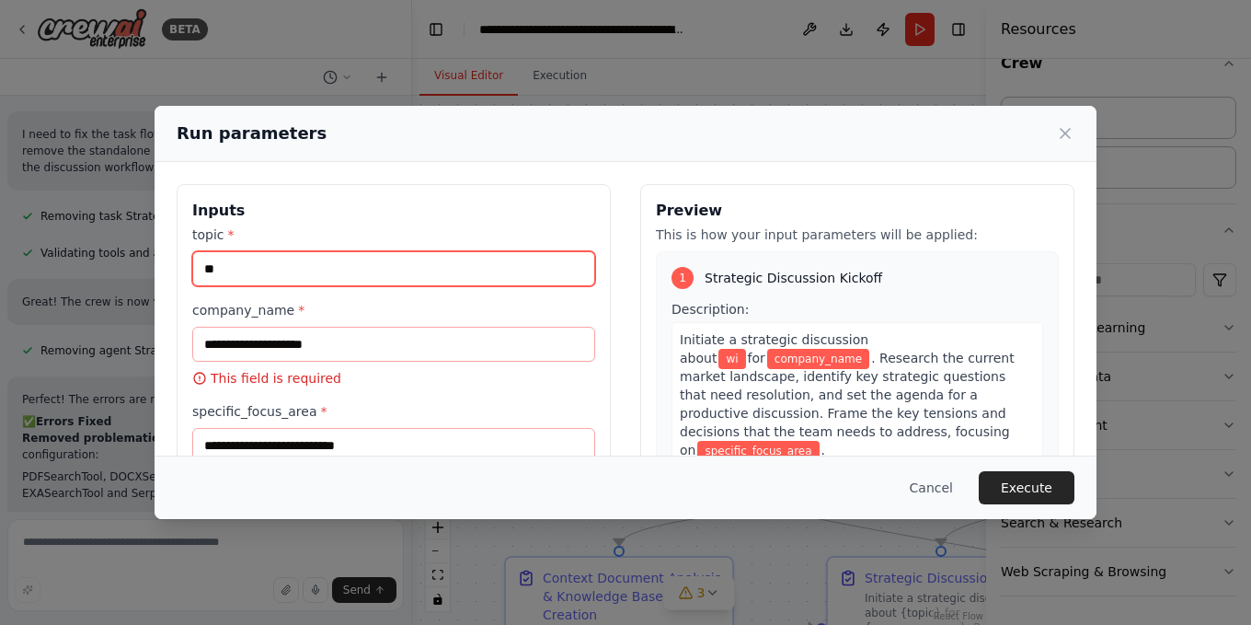
type input "*"
type input "*********"
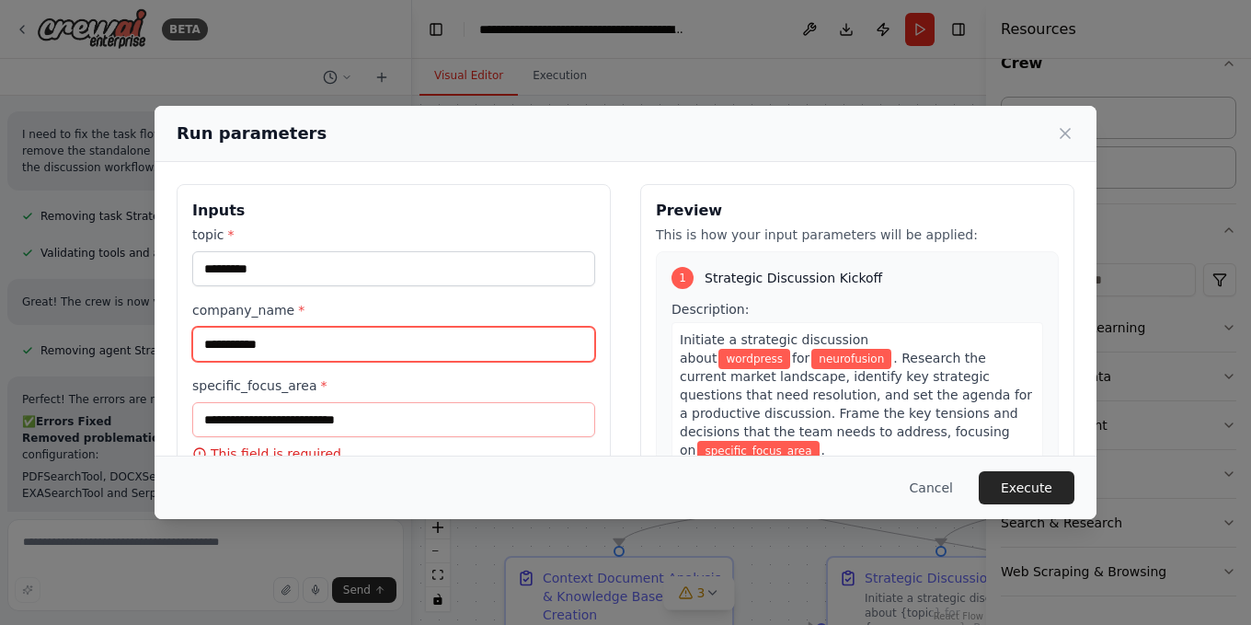
type input "**********"
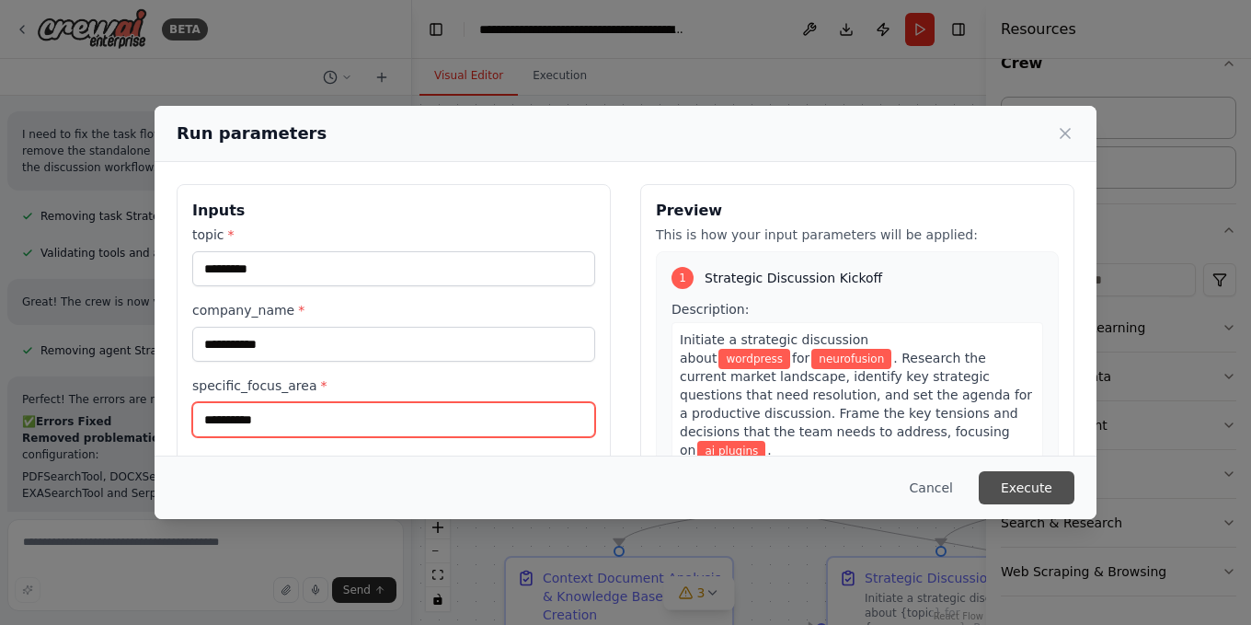
type input "**********"
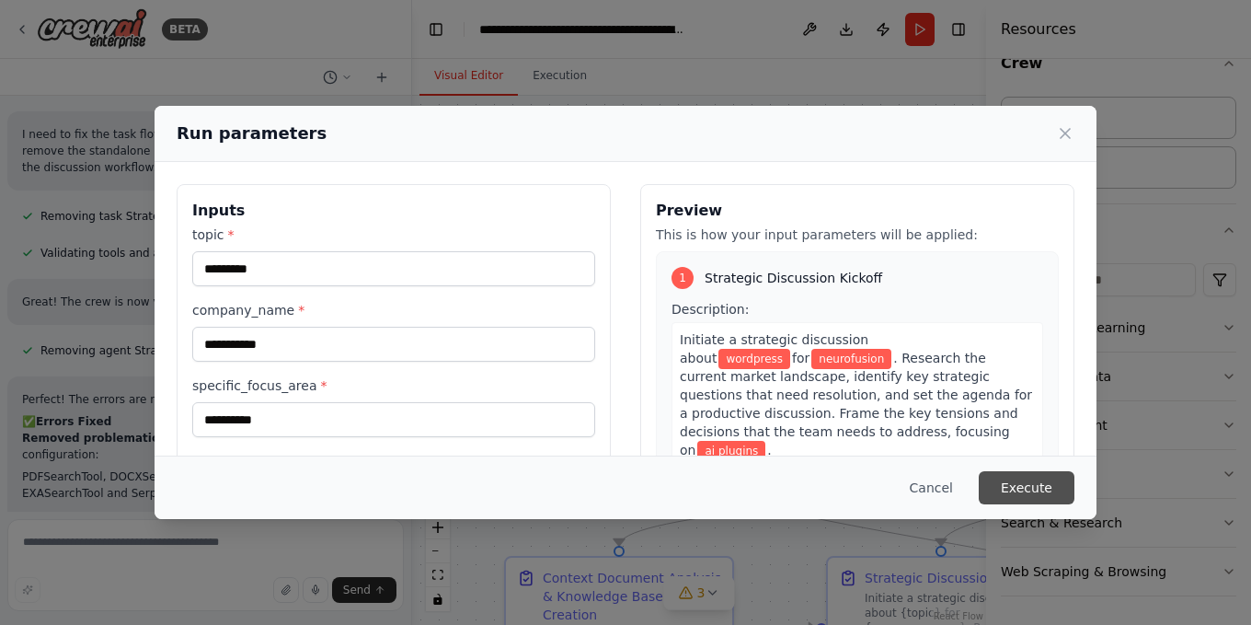
click at [1016, 488] on button "Execute" at bounding box center [1027, 487] width 96 height 33
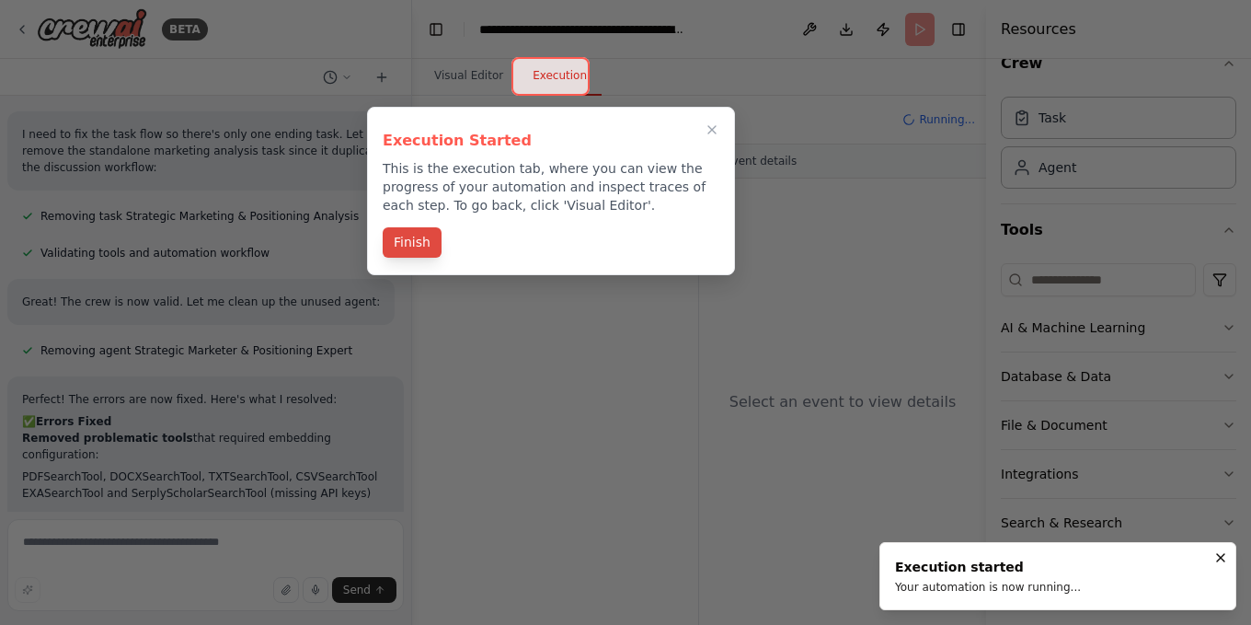
click at [406, 244] on button "Finish" at bounding box center [412, 242] width 59 height 30
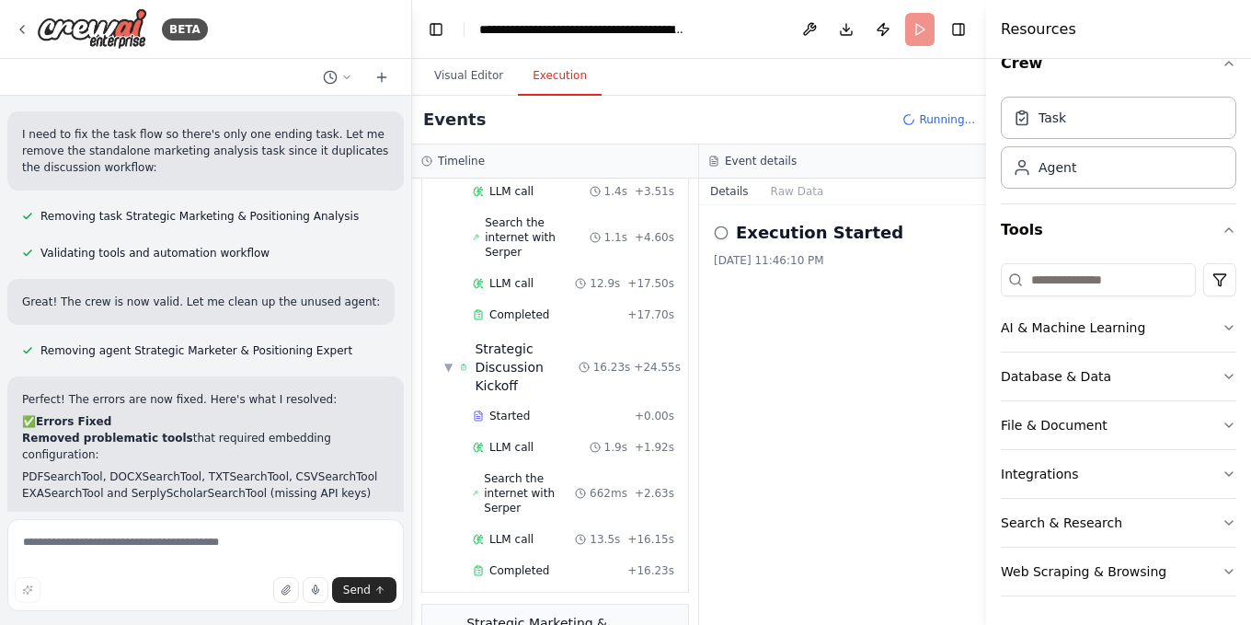
scroll to position [0, 0]
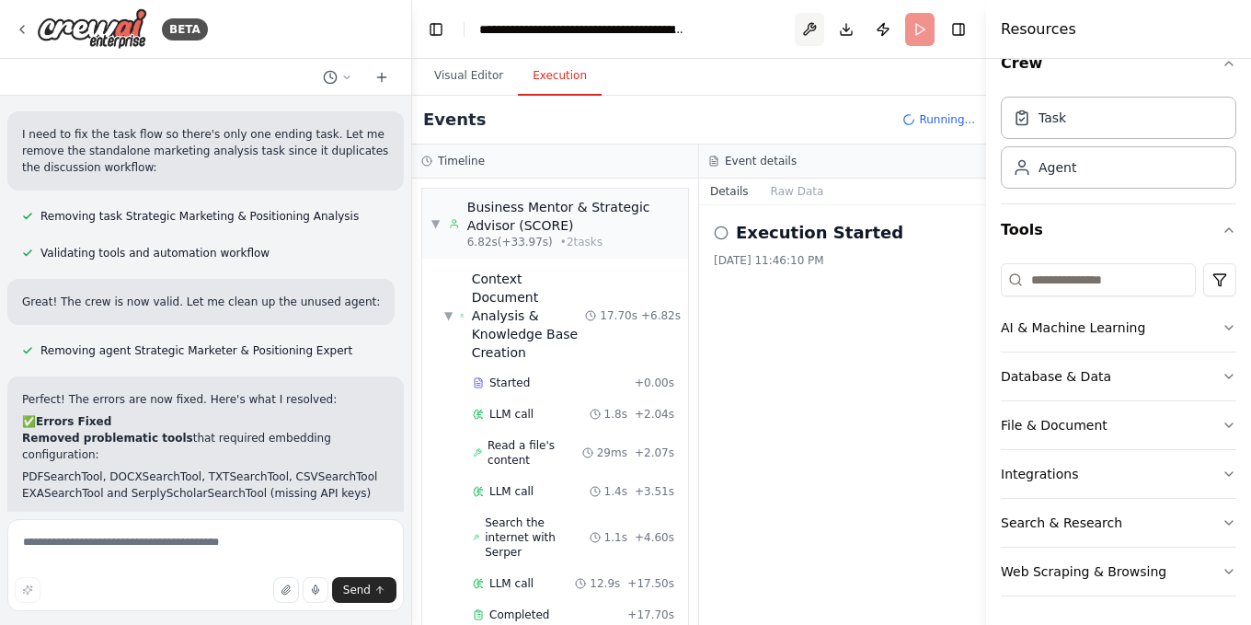
click at [811, 20] on button at bounding box center [809, 29] width 29 height 33
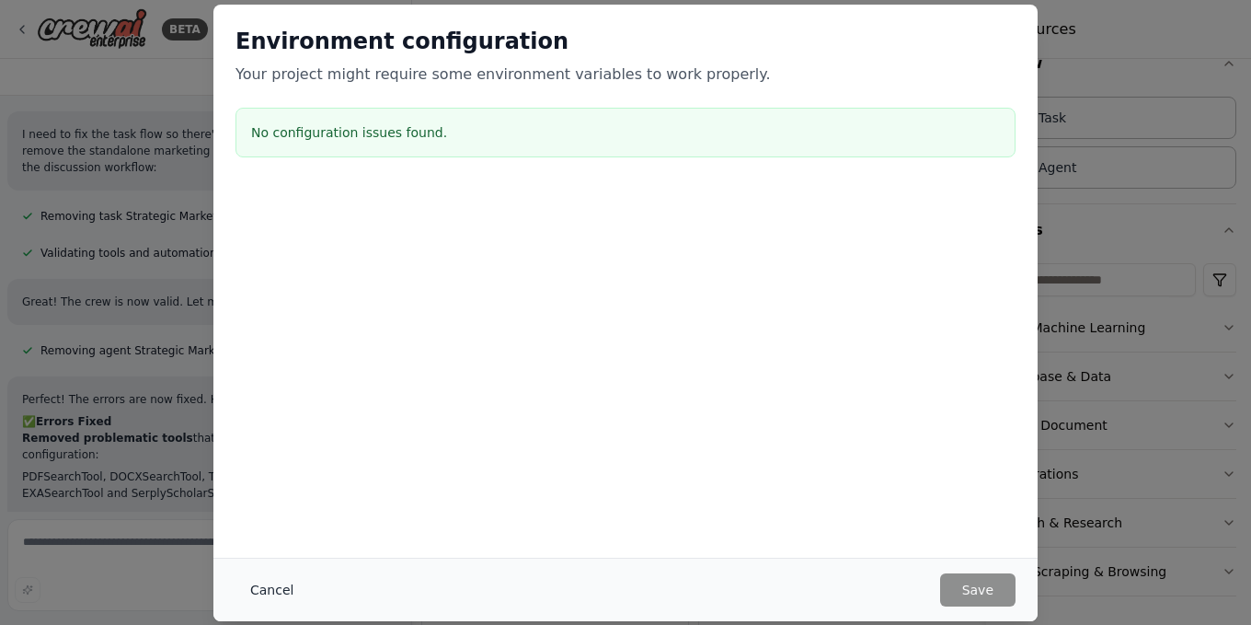
click at [262, 591] on button "Cancel" at bounding box center [271, 589] width 73 height 33
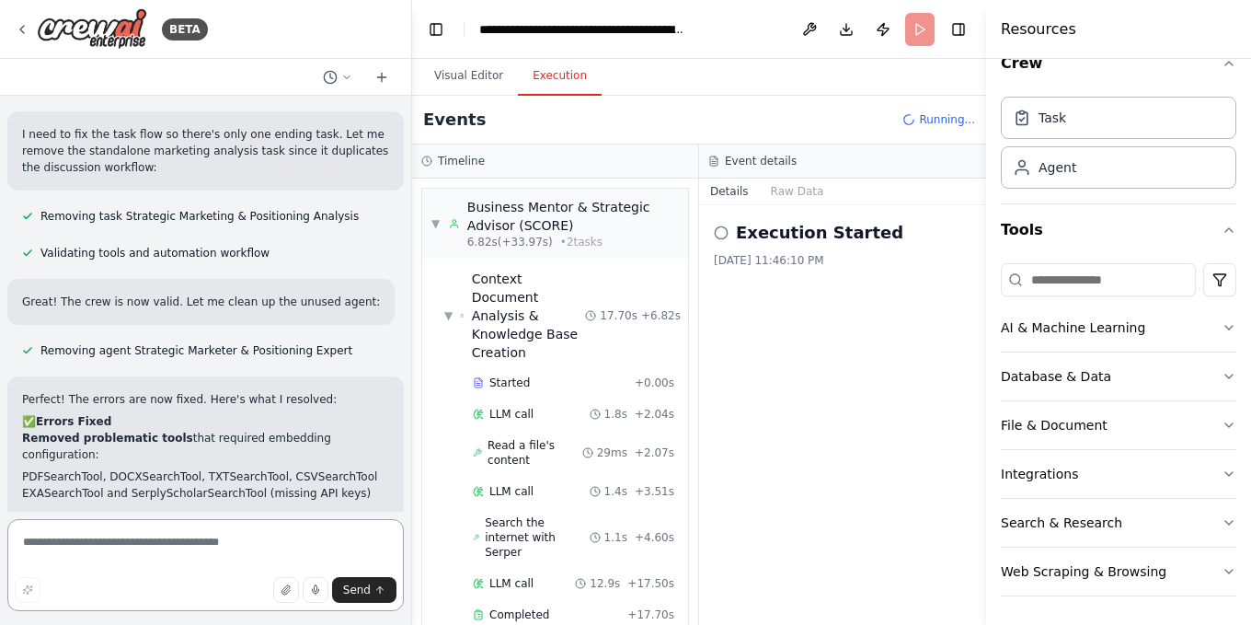
click at [148, 545] on textarea at bounding box center [205, 565] width 396 height 92
type textarea "**********"
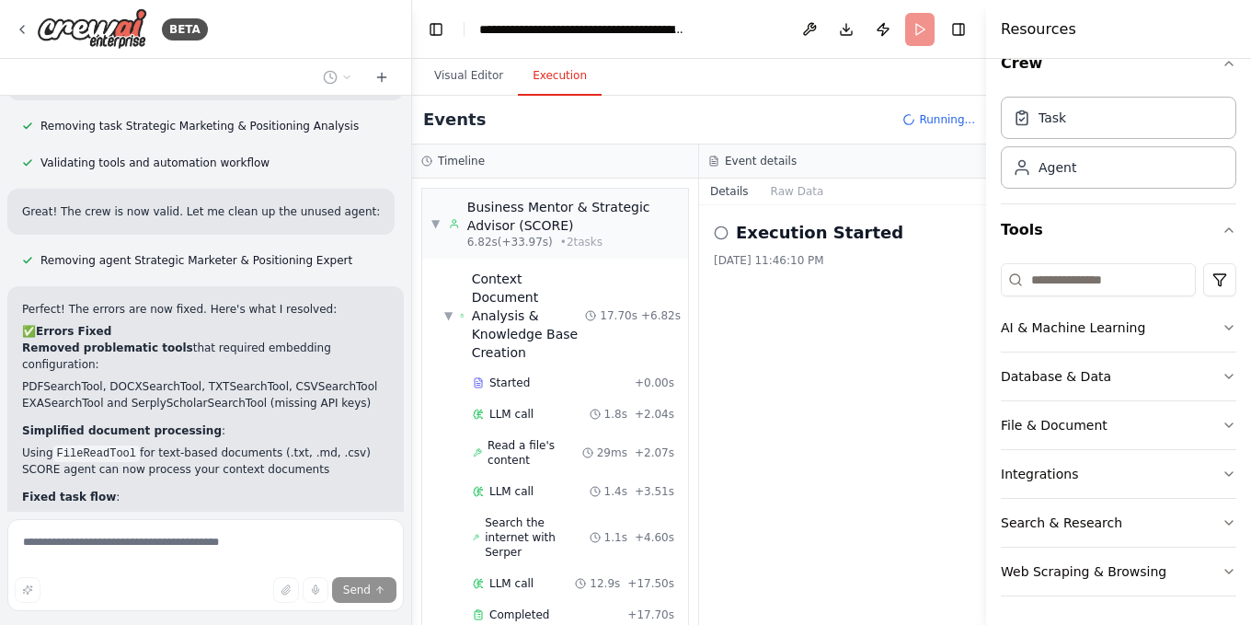
scroll to position [8439, 0]
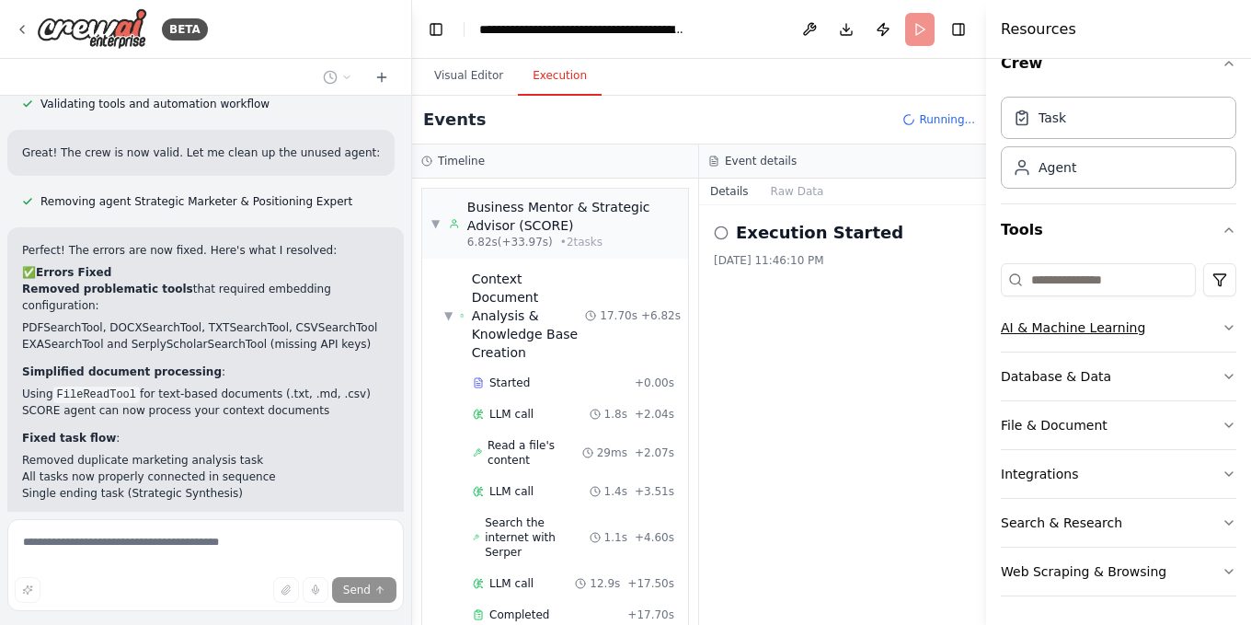
click at [1222, 326] on icon "button" at bounding box center [1229, 327] width 15 height 15
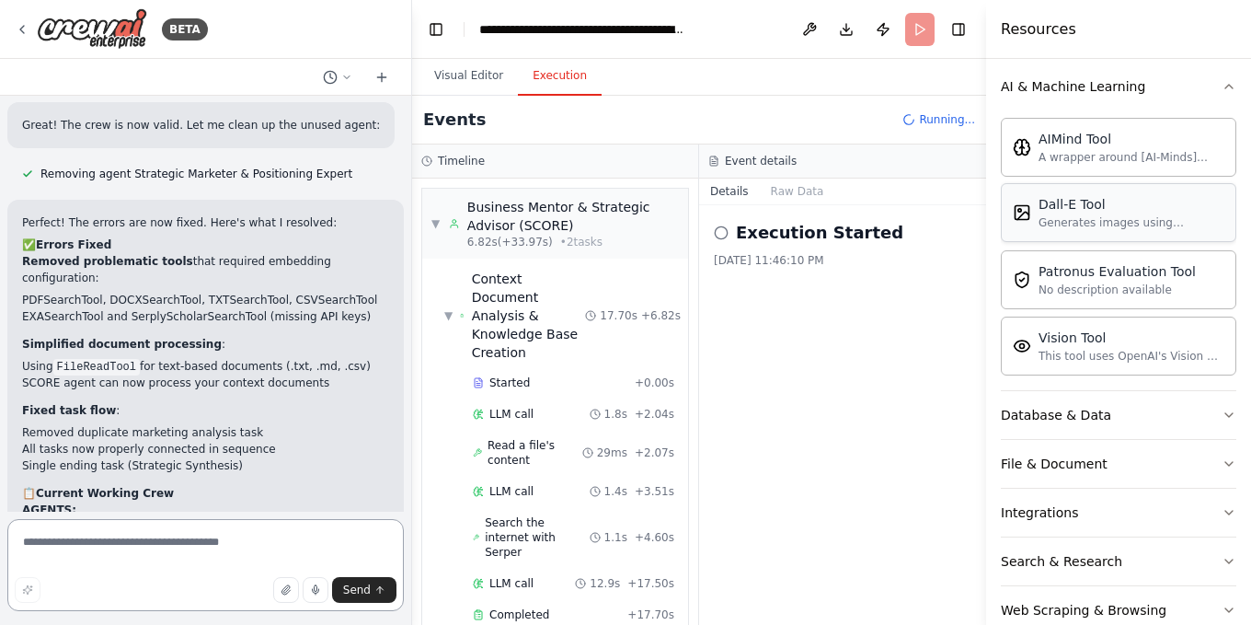
scroll to position [309, 0]
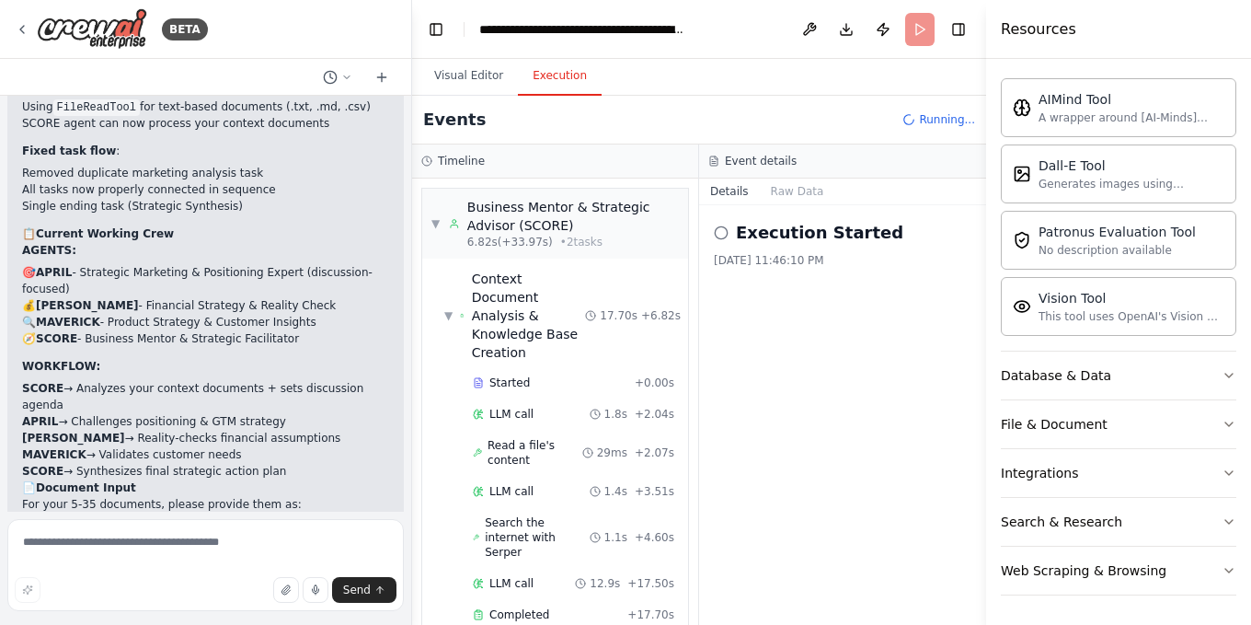
scroll to position [8793, 0]
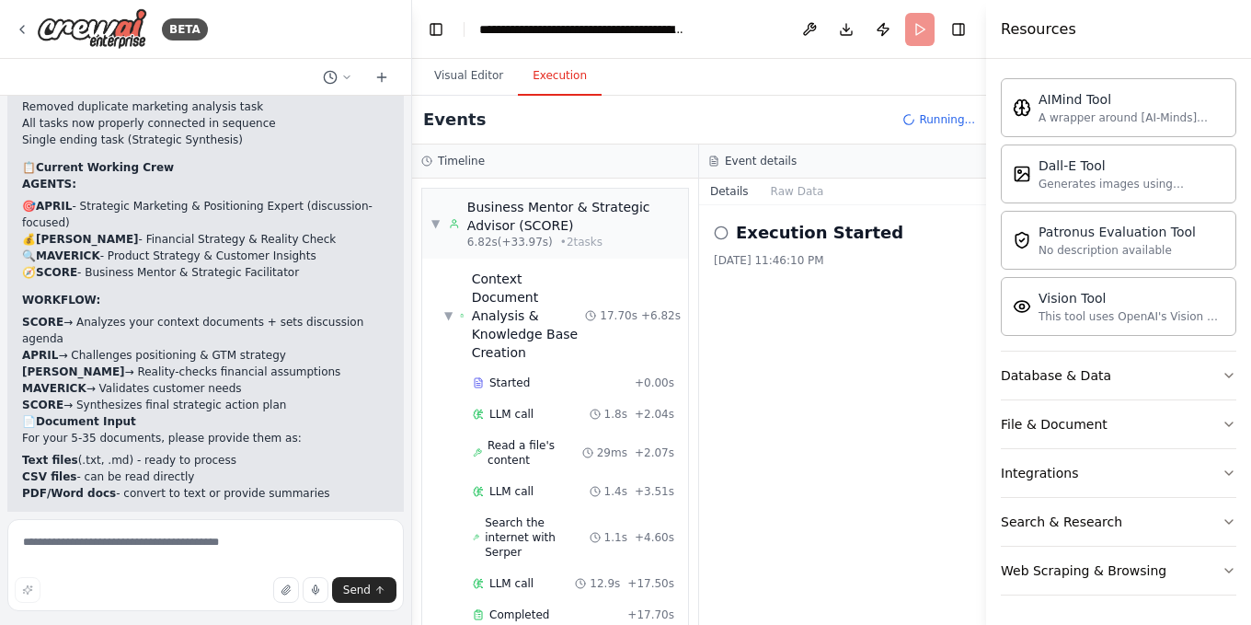
drag, startPoint x: 19, startPoint y: 353, endPoint x: 164, endPoint y: 374, distance: 146.0
click at [356, 587] on span "Send" at bounding box center [357, 589] width 28 height 15
click at [153, 544] on textarea at bounding box center [205, 565] width 396 height 92
click at [153, 534] on textarea at bounding box center [205, 565] width 396 height 92
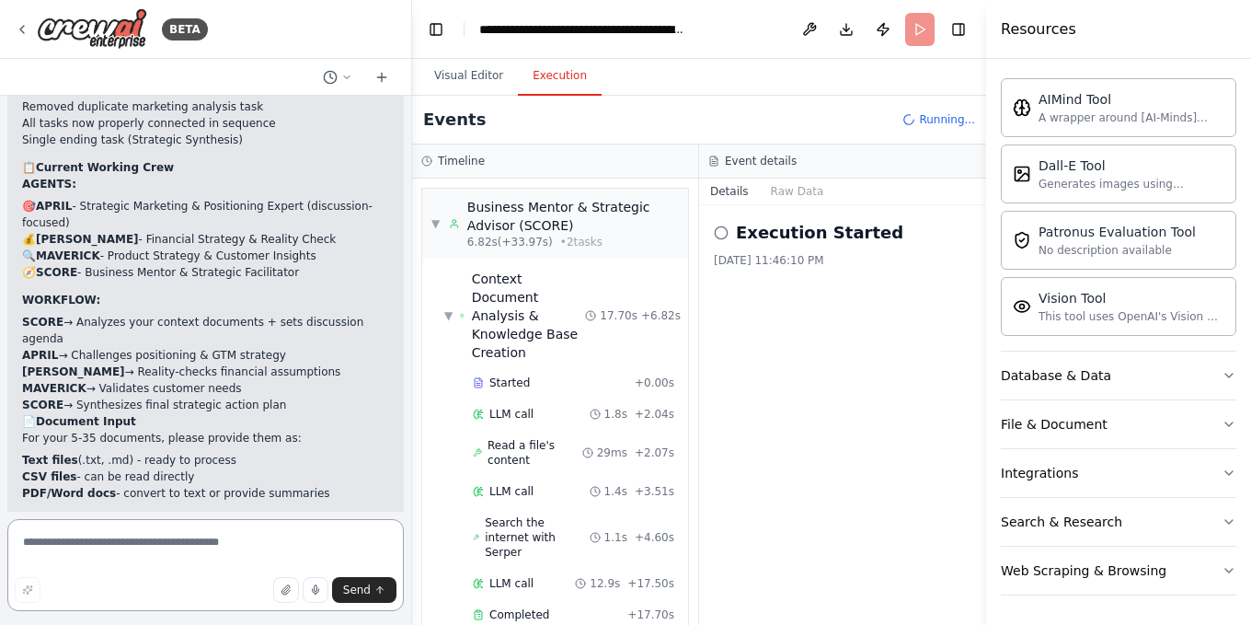
click at [153, 534] on textarea at bounding box center [205, 565] width 396 height 92
type textarea "*"
type textarea "**********"
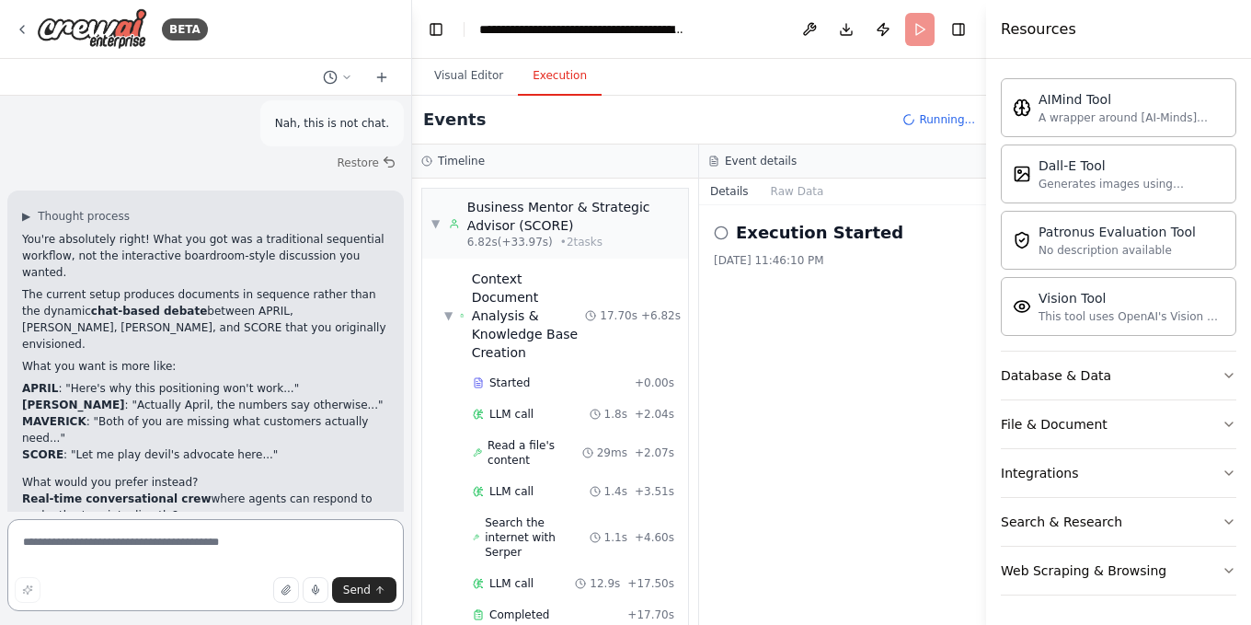
scroll to position [9345, 0]
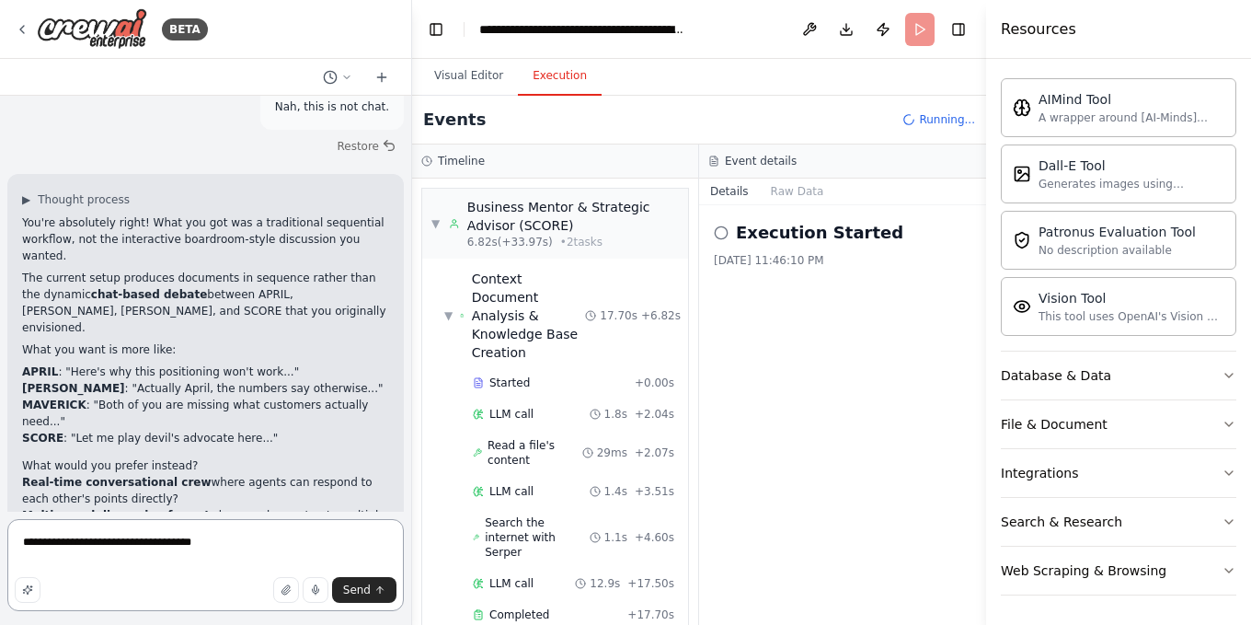
type textarea "**********"
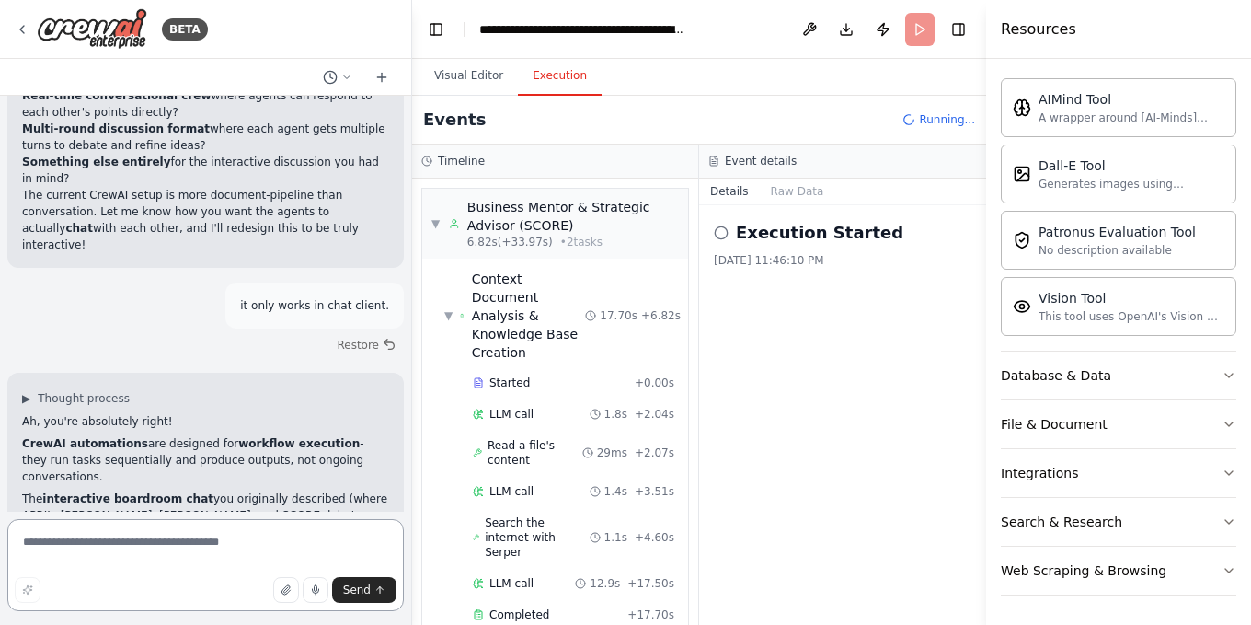
scroll to position [9747, 0]
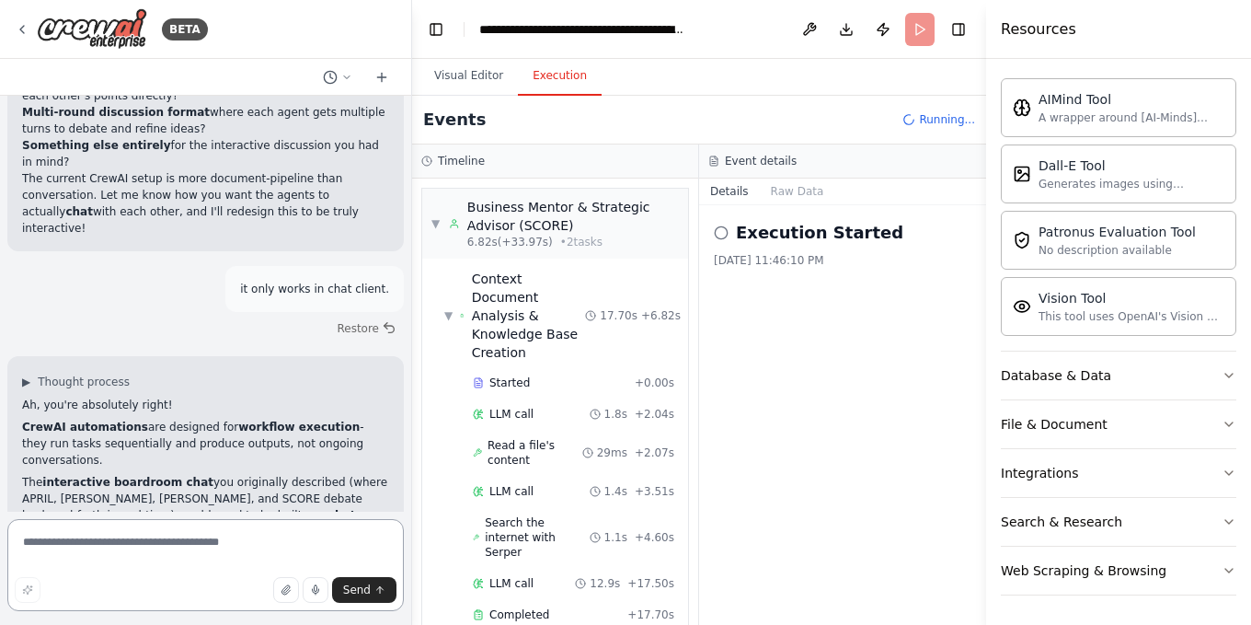
click at [231, 547] on textarea at bounding box center [205, 565] width 396 height 92
type textarea "**********"
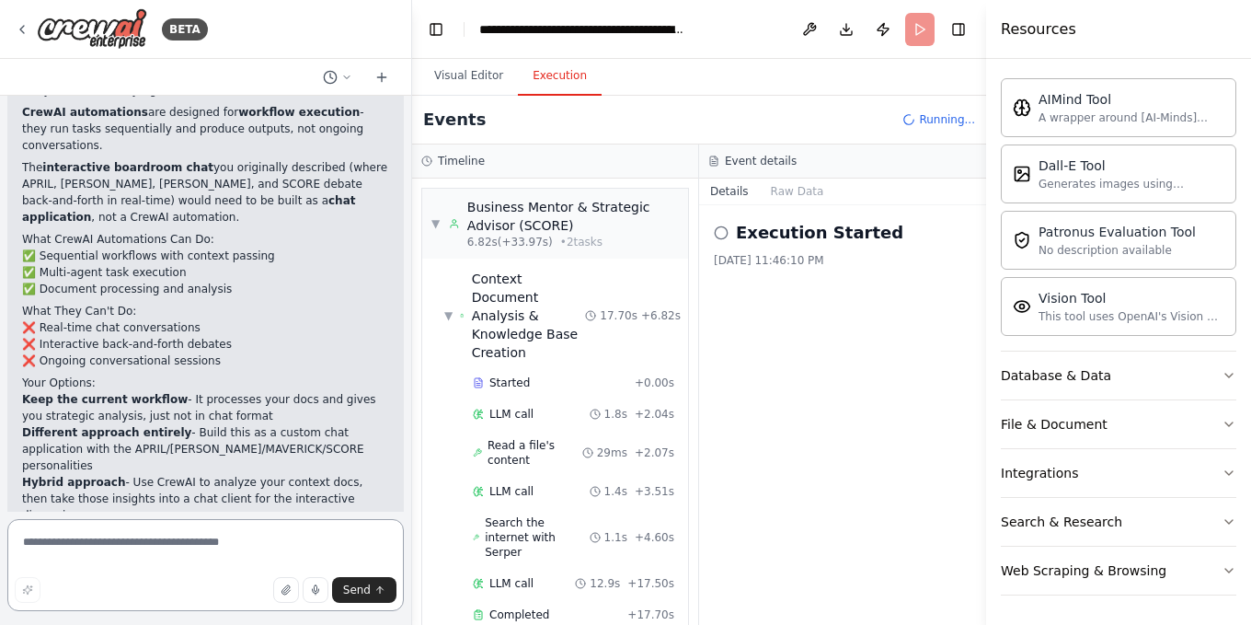
scroll to position [10079, 0]
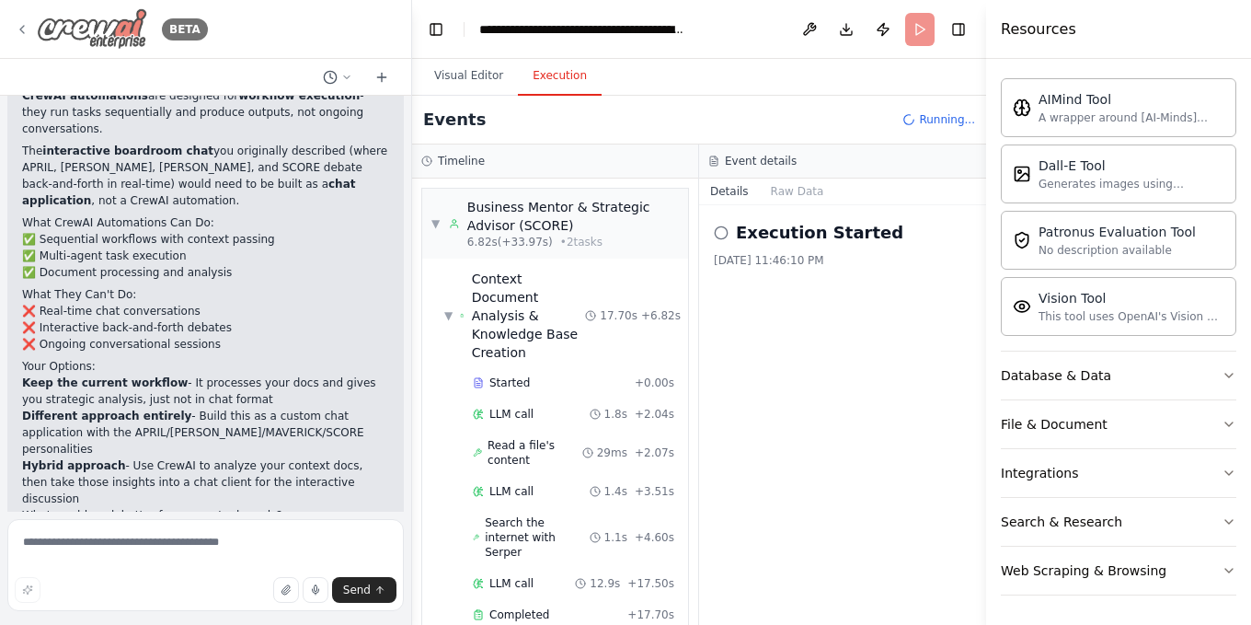
click at [17, 30] on icon at bounding box center [22, 29] width 15 height 15
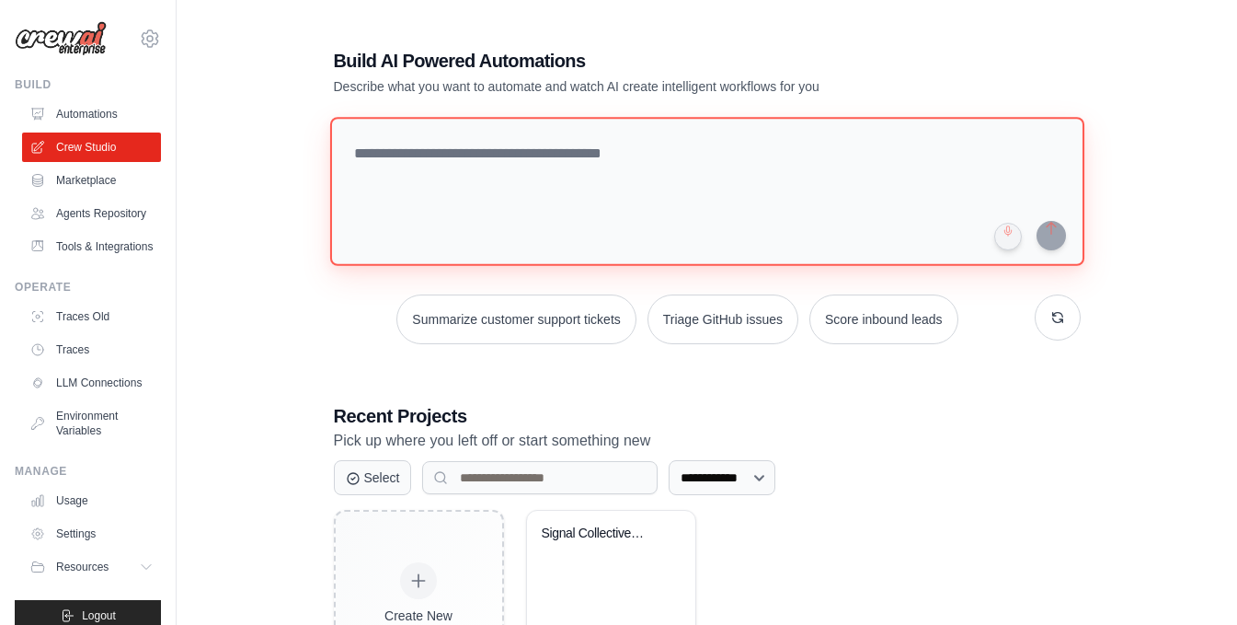
click at [425, 161] on textarea at bounding box center [706, 191] width 754 height 149
click at [429, 160] on textarea at bounding box center [706, 191] width 754 height 149
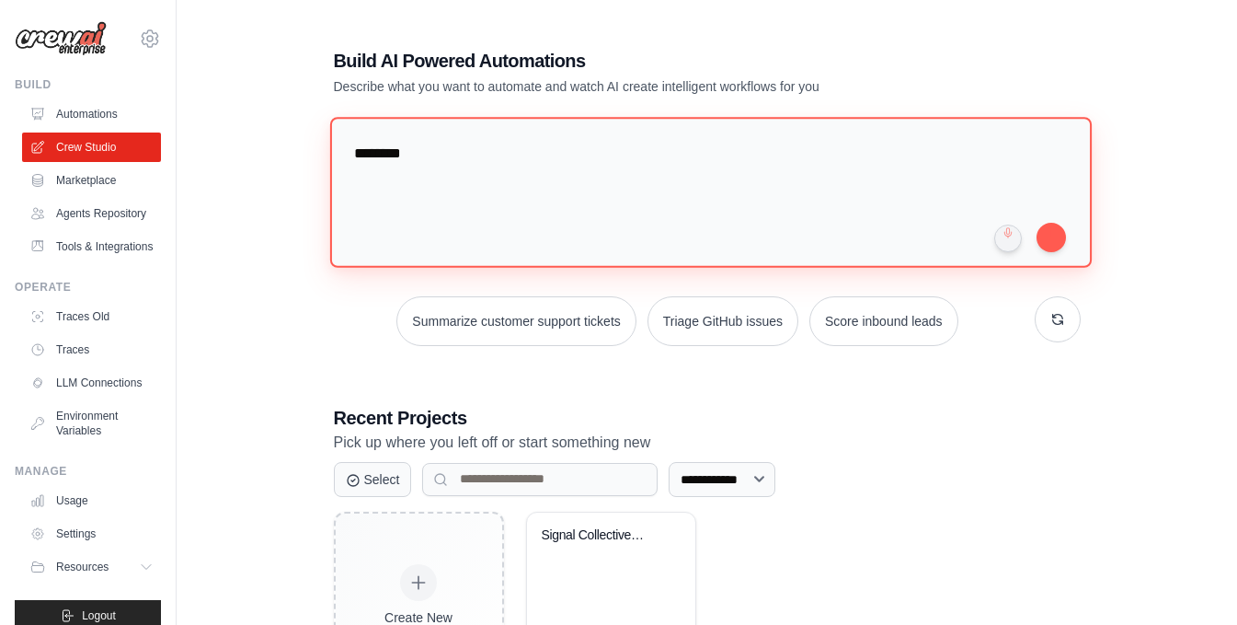
type textarea "*********"
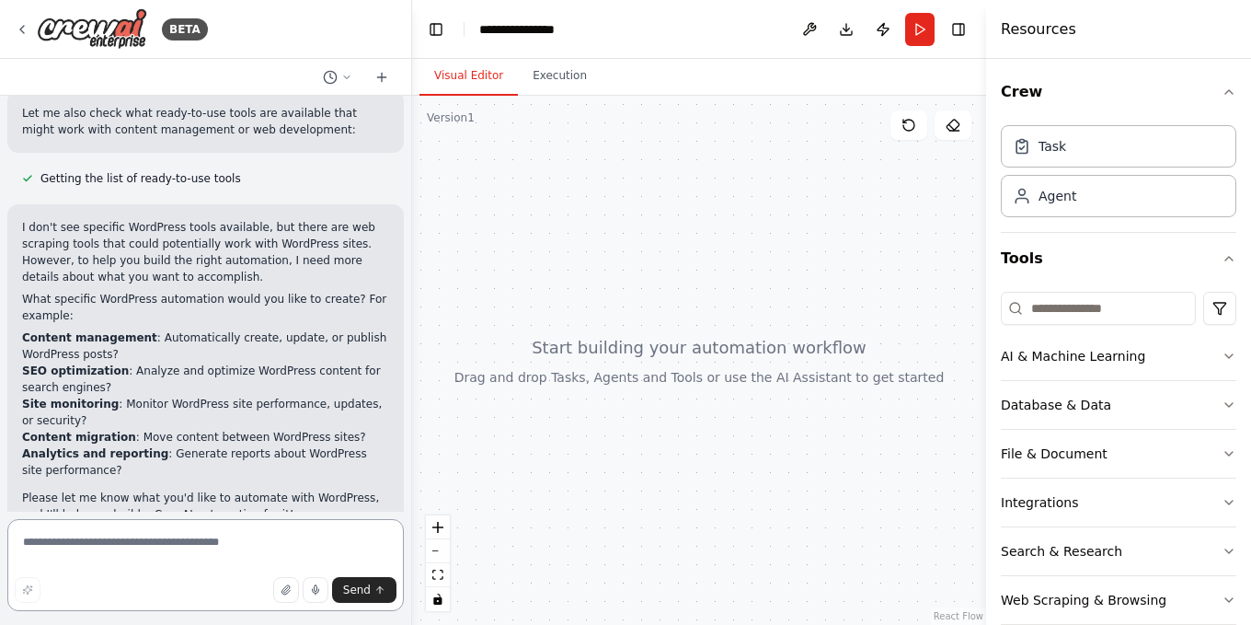
scroll to position [293, 0]
